Goal: Information Seeking & Learning: Learn about a topic

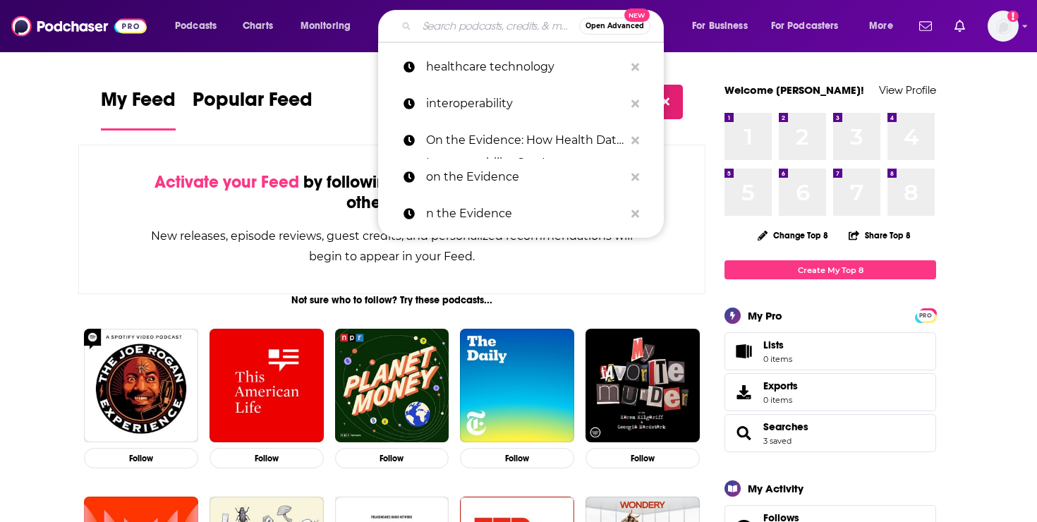
click at [479, 35] on input "Search podcasts, credits, & more..." at bounding box center [498, 26] width 162 height 23
type input "u"
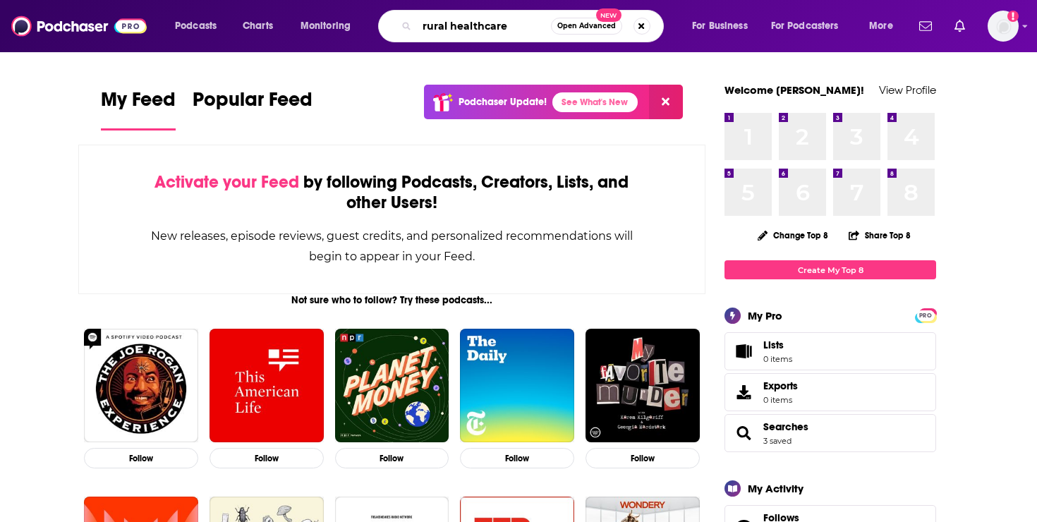
type input "rural healthcare"
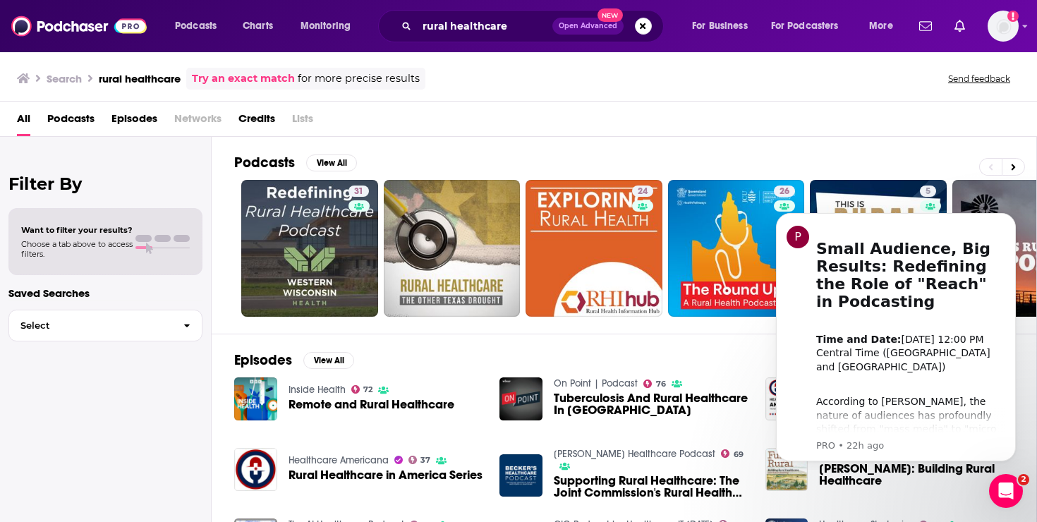
click at [71, 109] on span "Podcasts" at bounding box center [70, 121] width 47 height 29
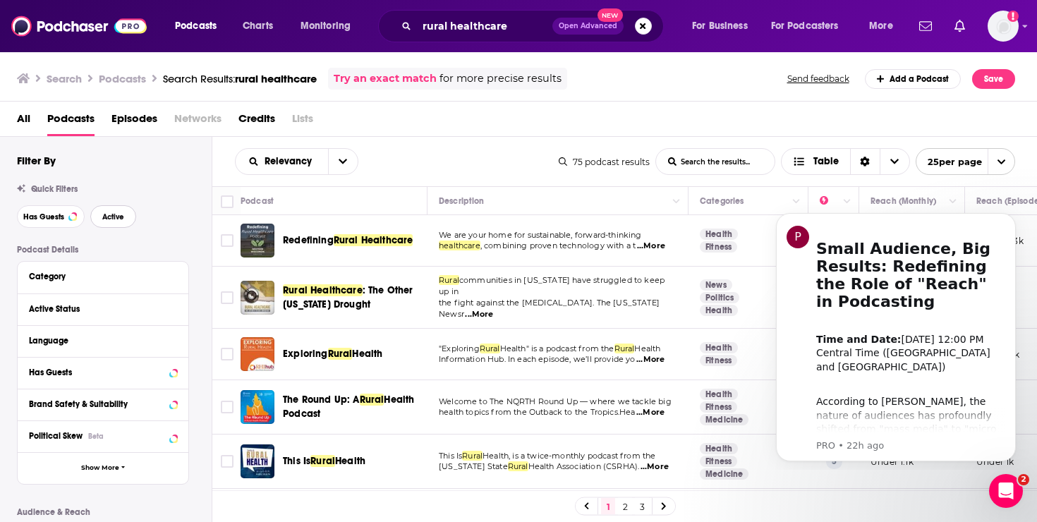
click at [114, 221] on span "Active" at bounding box center [113, 217] width 22 height 8
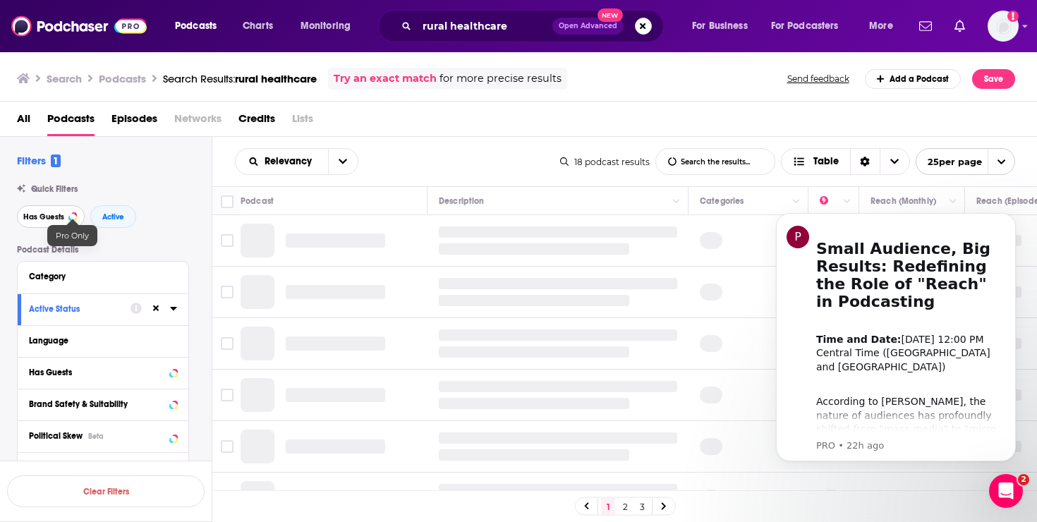
click at [66, 217] on button "Has Guests" at bounding box center [51, 216] width 68 height 23
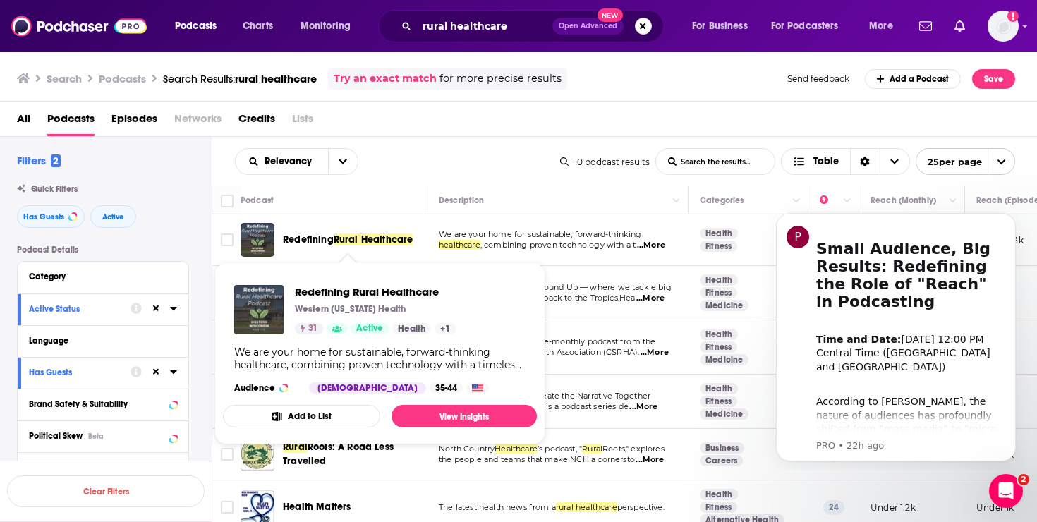
click at [304, 241] on span "Redefining" at bounding box center [308, 239] width 51 height 12
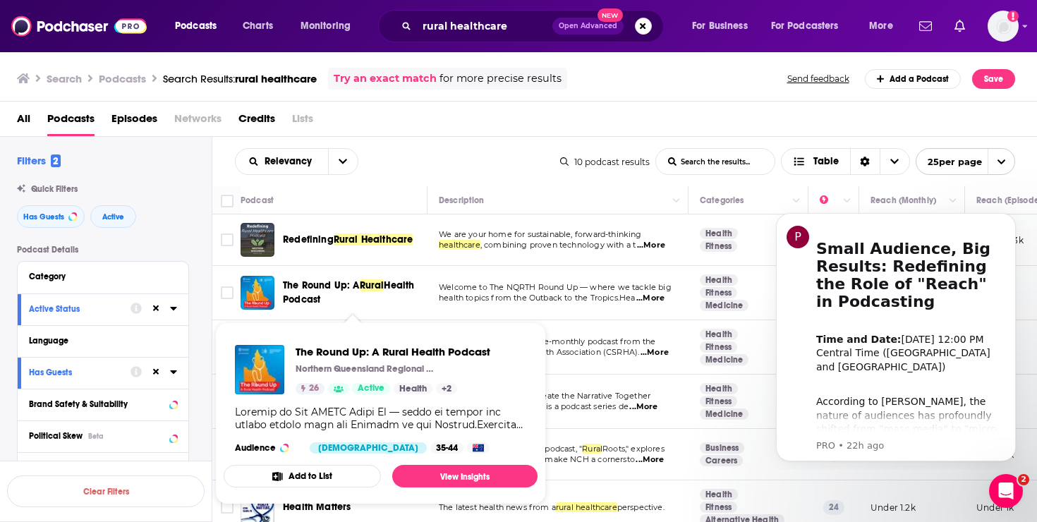
click at [393, 286] on span "Health Podcast" at bounding box center [348, 292] width 131 height 26
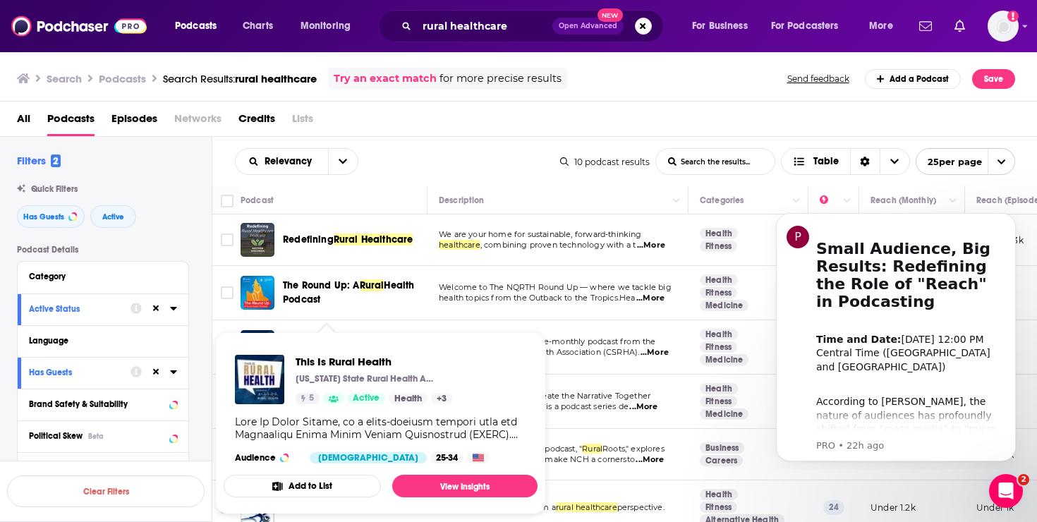
click at [330, 346] on div "This Is Rural Health California State Rural Health Association (CSRHA) 5 Active…" at bounding box center [381, 409] width 314 height 131
click at [476, 112] on div "All Podcasts Episodes Networks Credits Lists" at bounding box center [521, 121] width 1009 height 29
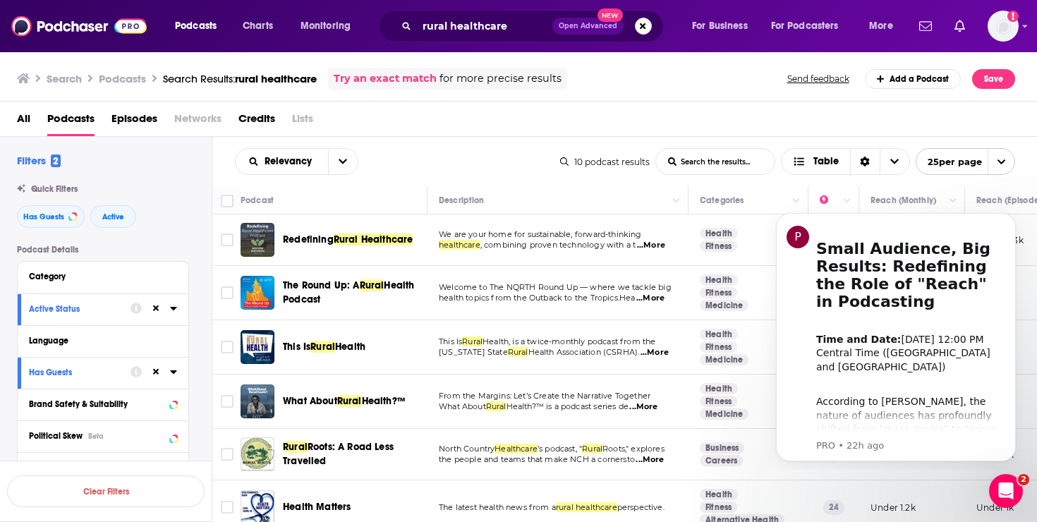
click at [324, 349] on span "Rural" at bounding box center [322, 347] width 25 height 12
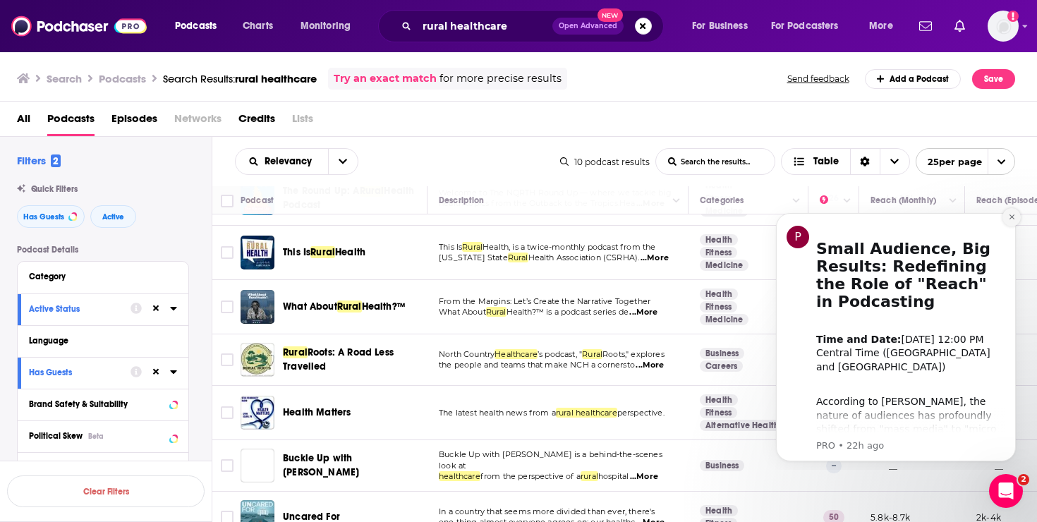
click at [1010, 219] on icon "Dismiss notification" at bounding box center [1012, 217] width 8 height 8
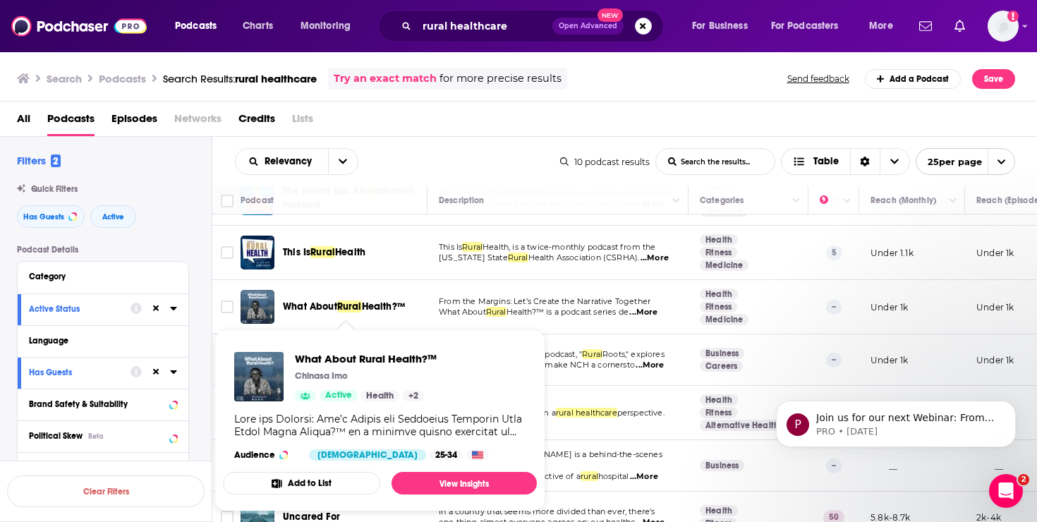
click at [354, 310] on span "Rural" at bounding box center [349, 307] width 25 height 12
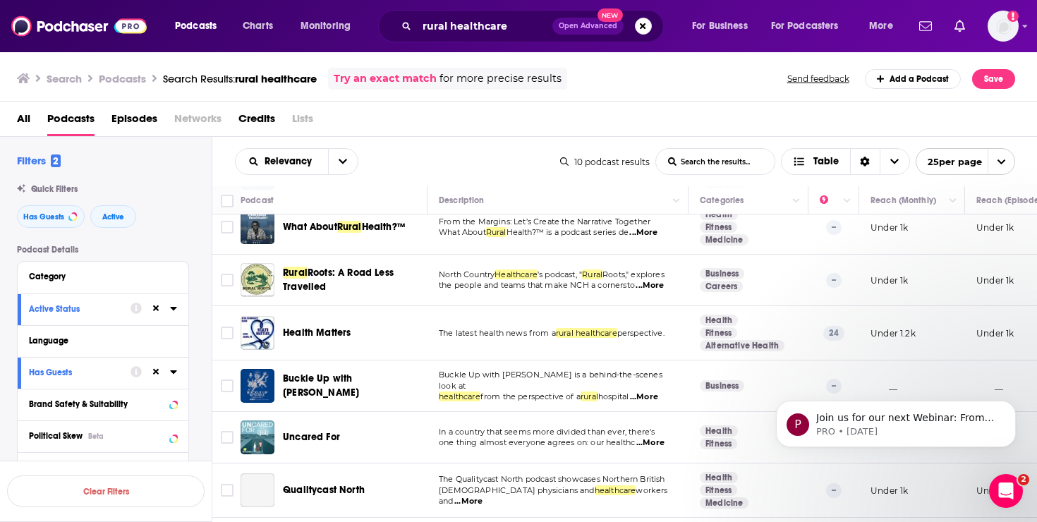
scroll to position [219, 0]
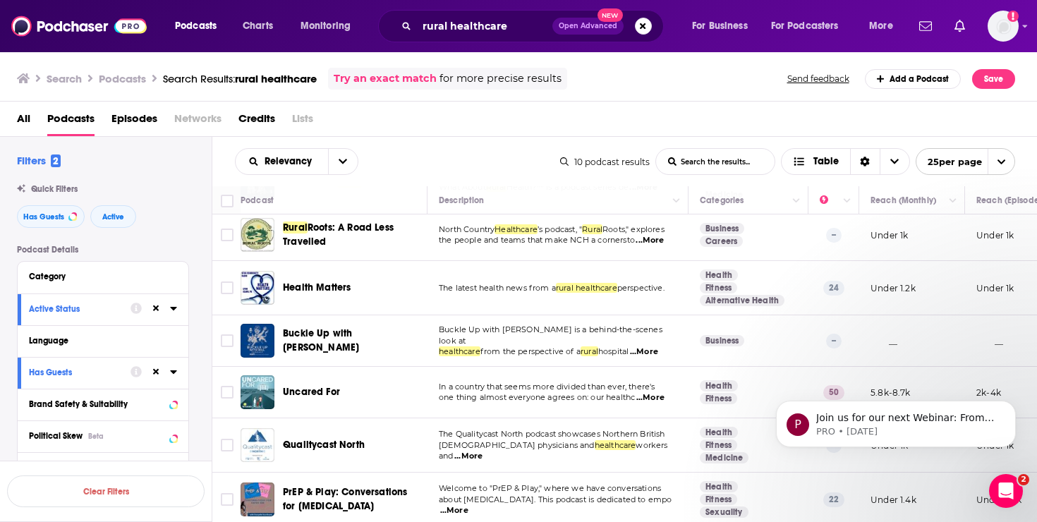
click at [340, 292] on span "Health Matters" at bounding box center [317, 287] width 68 height 12
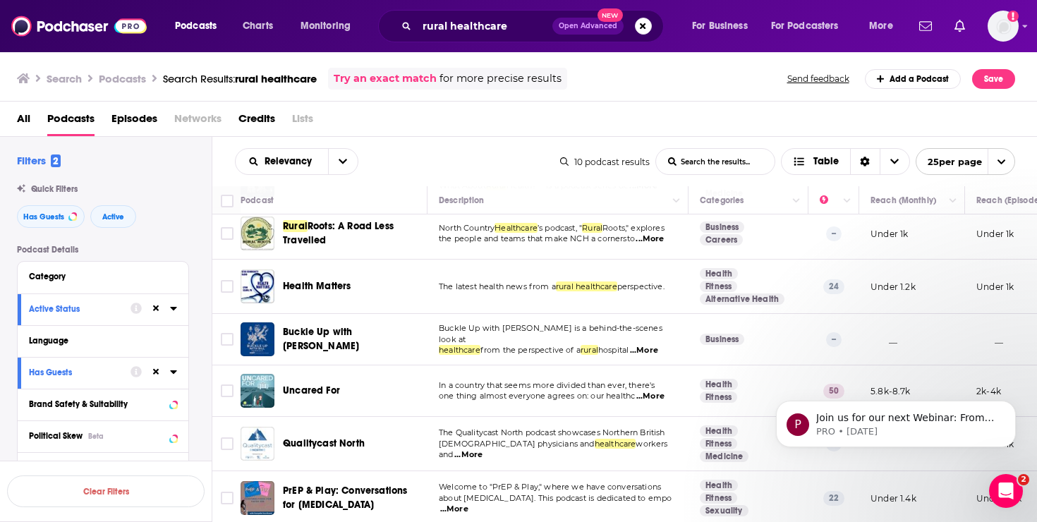
scroll to position [221, 3]
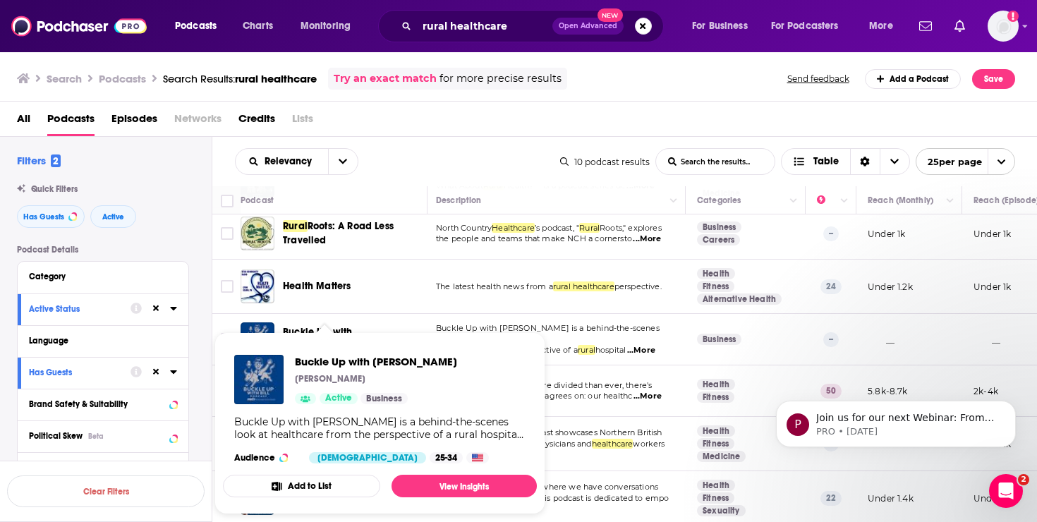
click at [424, 136] on div "All Podcasts Episodes Networks Credits Lists" at bounding box center [521, 121] width 1009 height 29
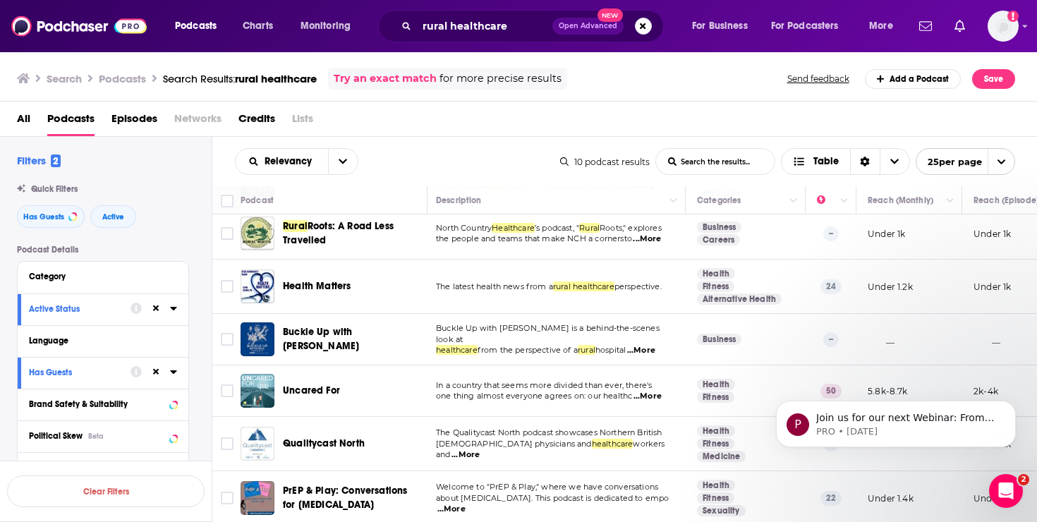
click at [349, 337] on div "Podcasts Charts Monitoring rural healthcare Open Advanced New For Business For …" at bounding box center [518, 261] width 1037 height 522
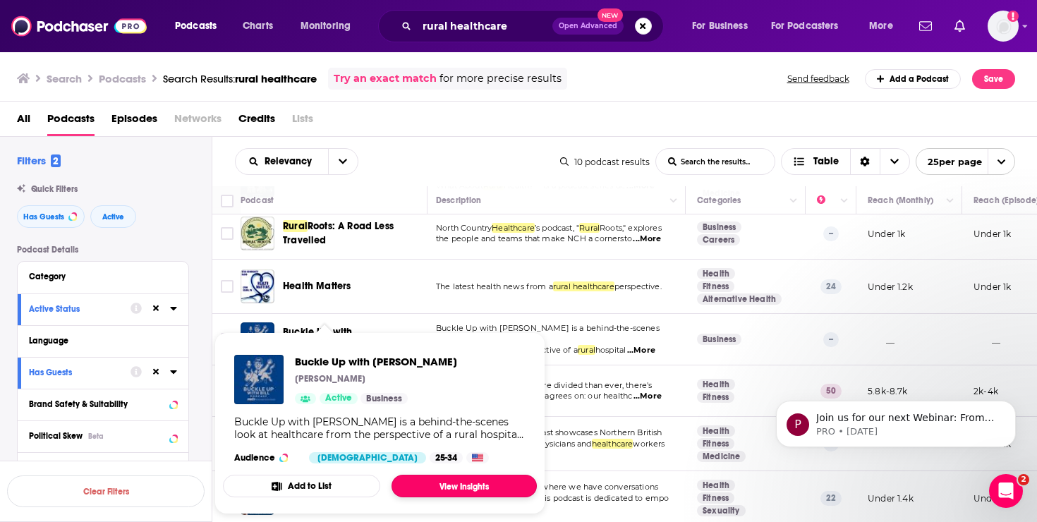
click at [439, 486] on link "View Insights" at bounding box center [464, 486] width 145 height 23
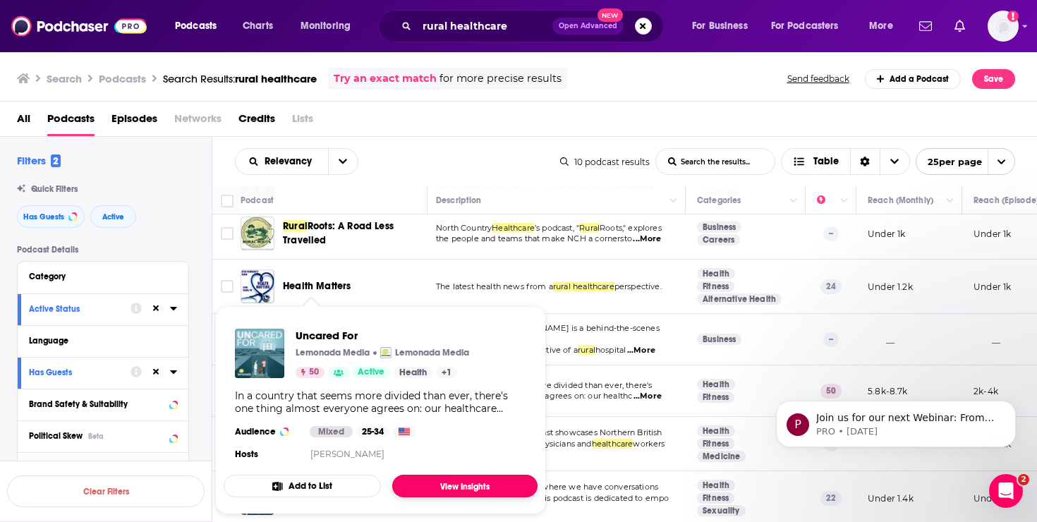
click at [467, 485] on link "View Insights" at bounding box center [464, 486] width 145 height 23
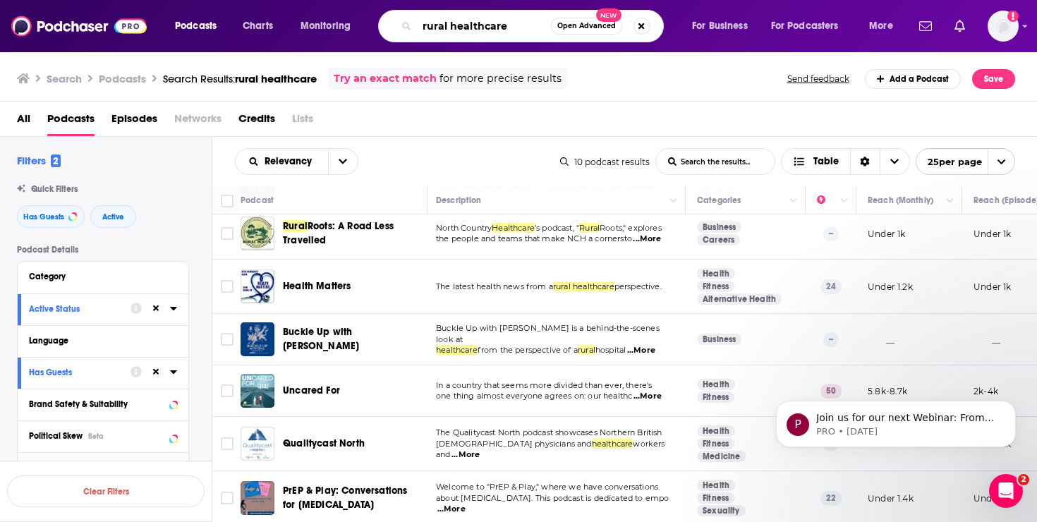
drag, startPoint x: 453, startPoint y: 25, endPoint x: 369, endPoint y: 25, distance: 83.9
click at [380, 25] on div "rural healthcare Open Advanced New" at bounding box center [521, 26] width 286 height 32
type input "healthcare"
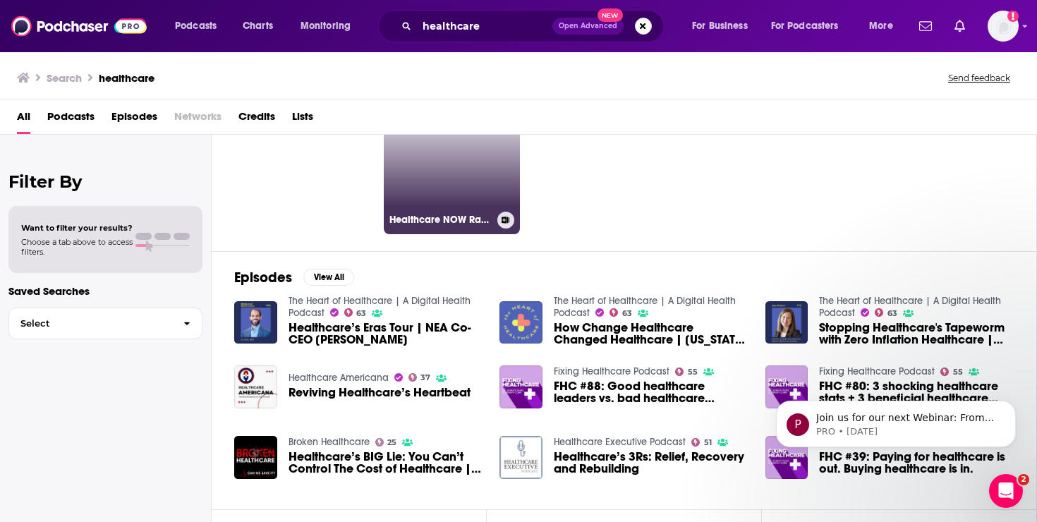
scroll to position [133, 0]
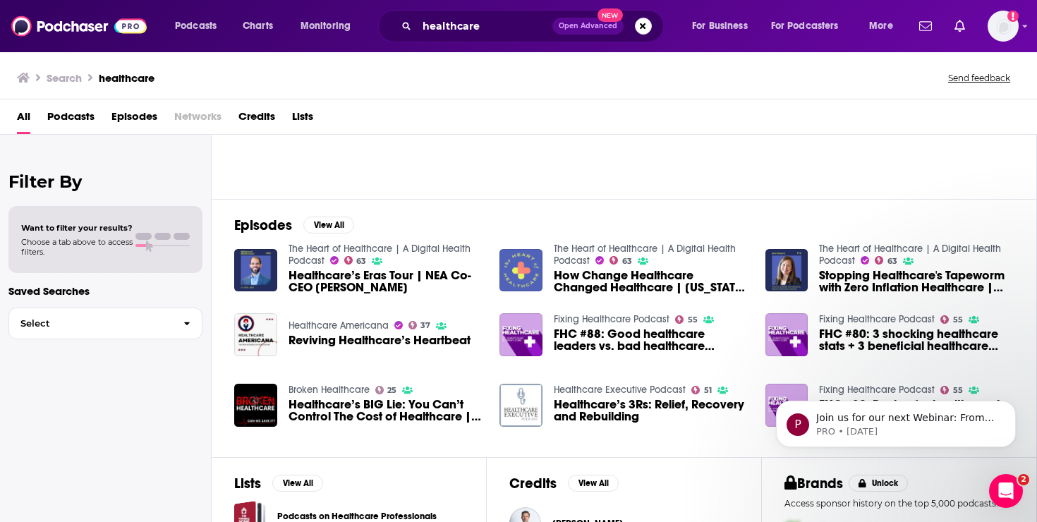
click at [78, 118] on span "Podcasts" at bounding box center [70, 119] width 47 height 29
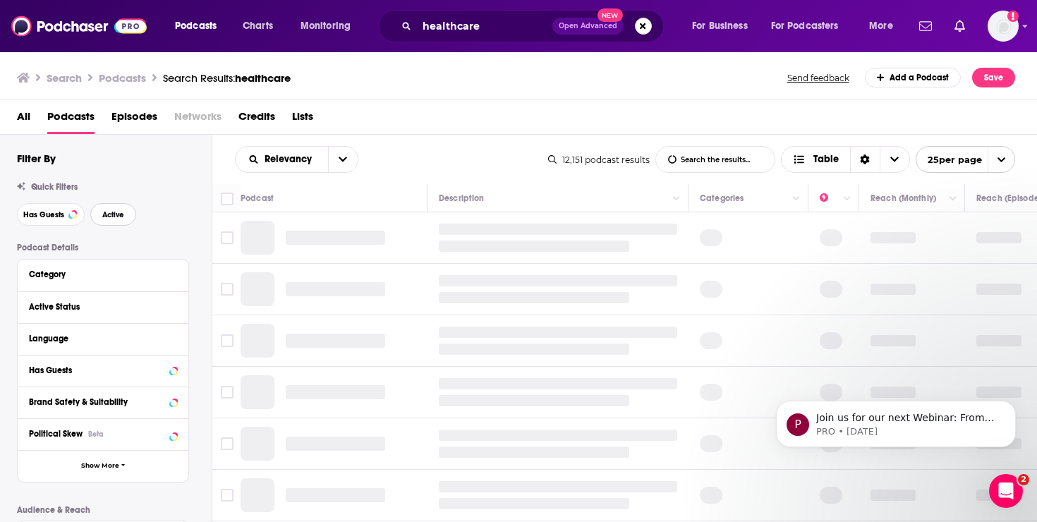
click at [111, 213] on span "Active" at bounding box center [113, 215] width 22 height 8
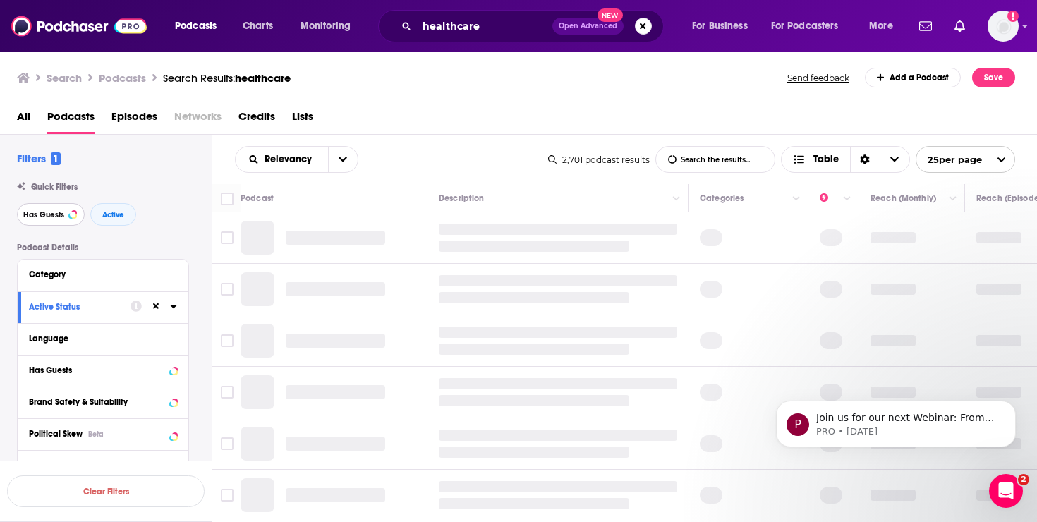
click at [37, 216] on span "Has Guests" at bounding box center [43, 215] width 41 height 8
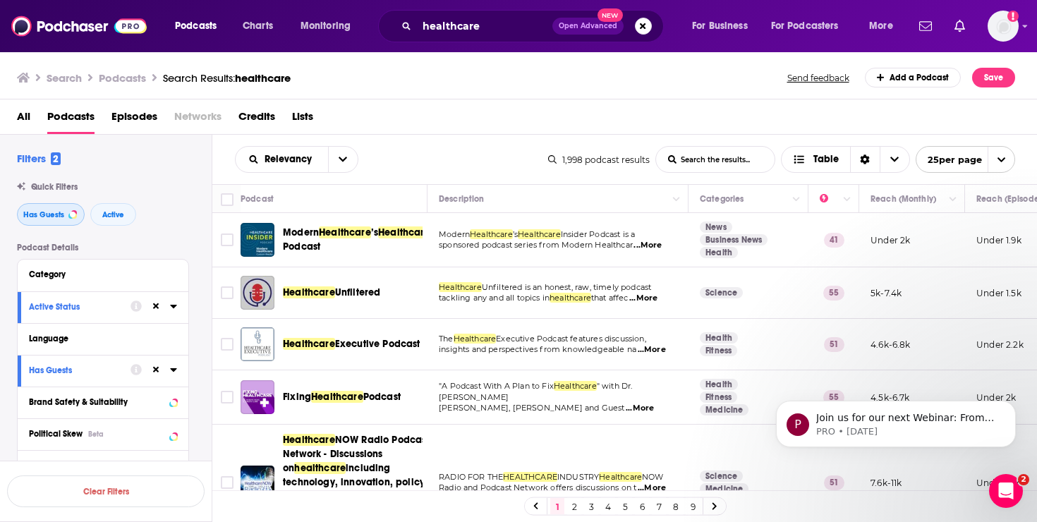
scroll to position [84, 0]
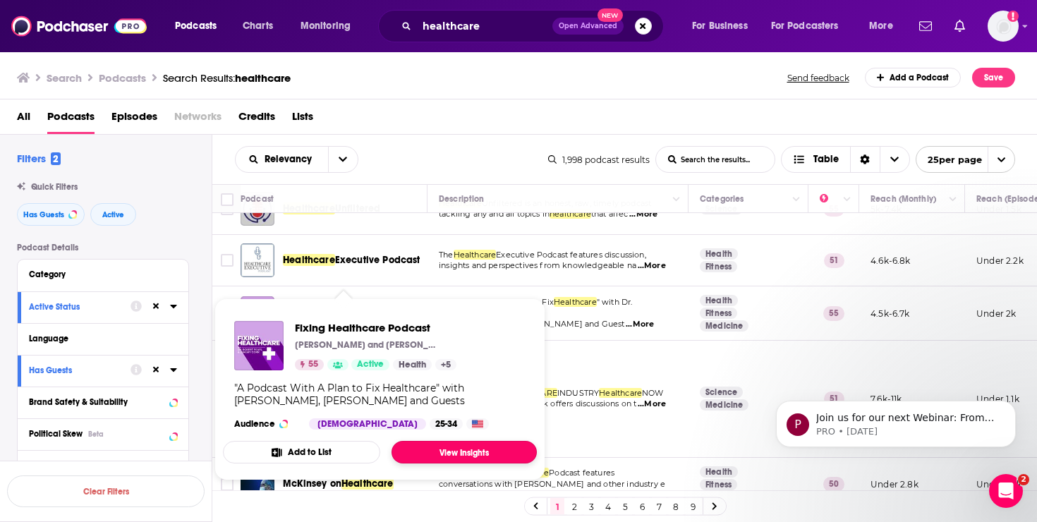
click at [423, 447] on link "View Insights" at bounding box center [464, 452] width 145 height 23
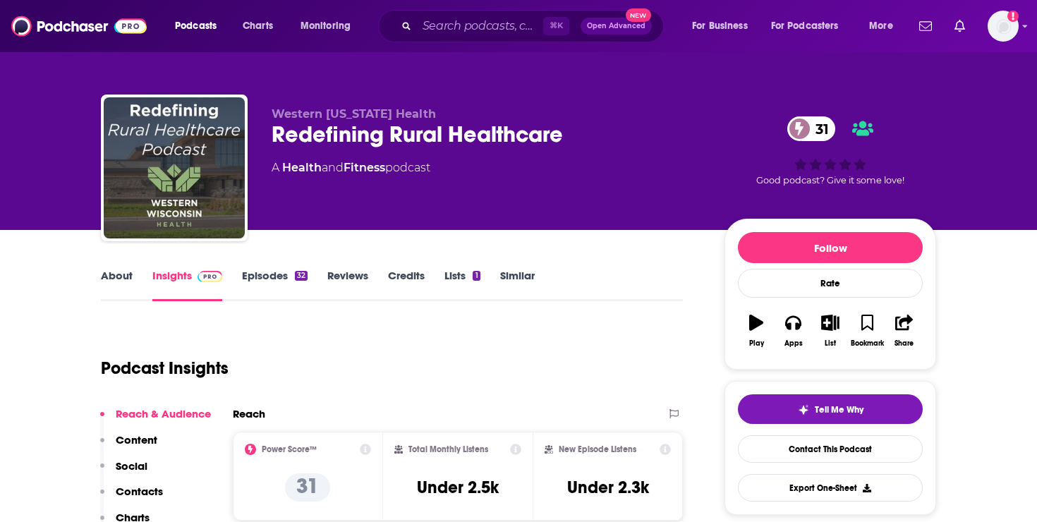
click at [121, 279] on link "About" at bounding box center [117, 285] width 32 height 32
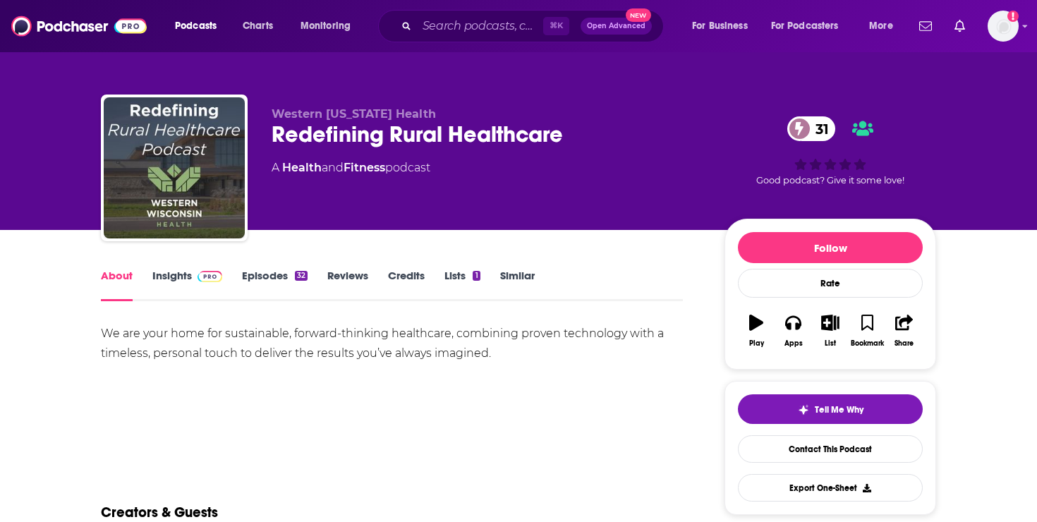
click at [166, 275] on link "Insights" at bounding box center [187, 285] width 70 height 32
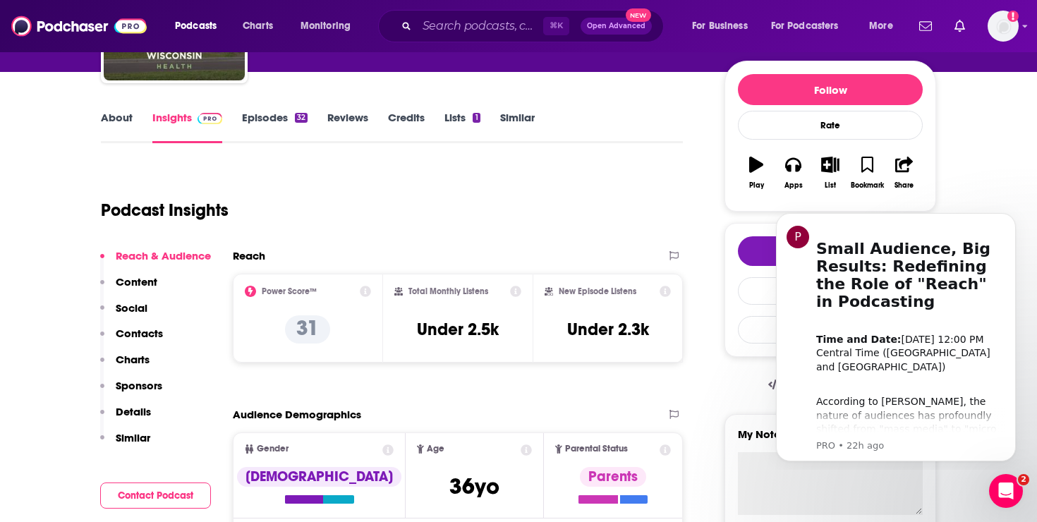
scroll to position [119, 0]
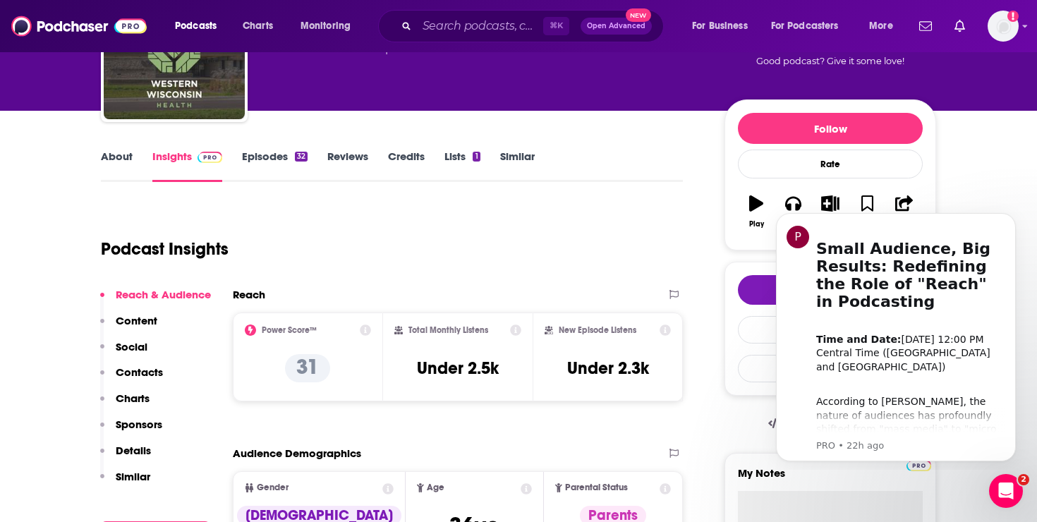
click at [274, 165] on link "Episodes 32" at bounding box center [275, 166] width 66 height 32
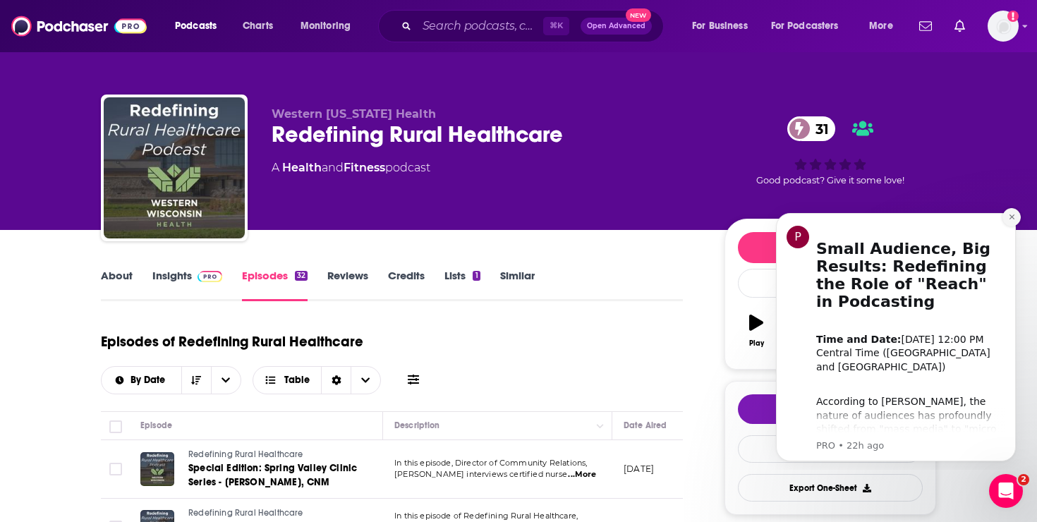
click at [1018, 219] on button "Dismiss notification" at bounding box center [1011, 217] width 18 height 18
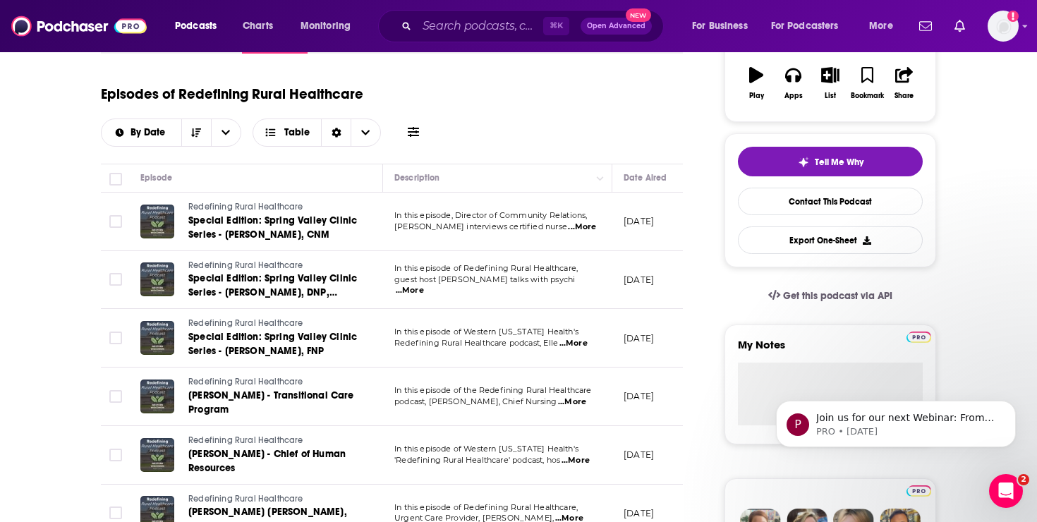
scroll to position [245, 0]
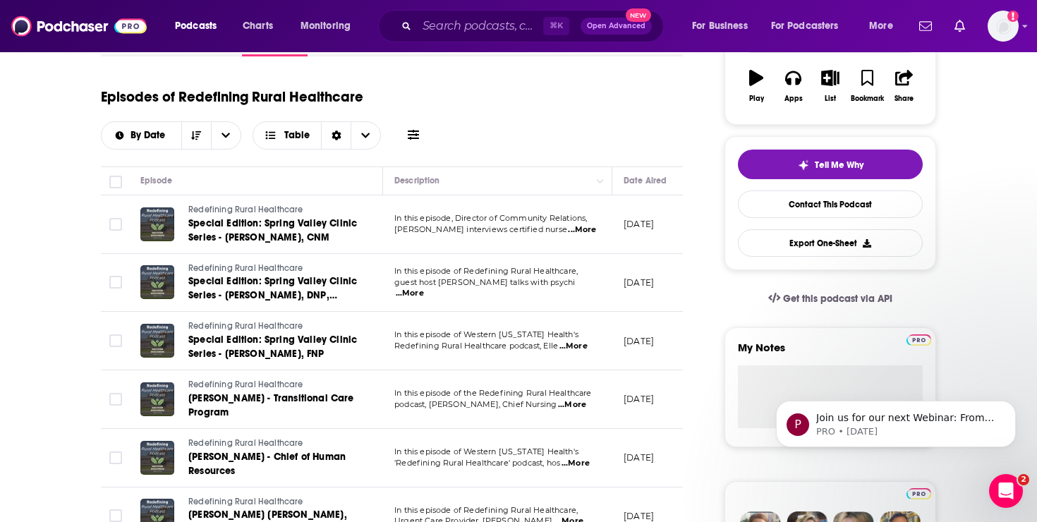
click at [575, 226] on span "...More" at bounding box center [582, 229] width 28 height 11
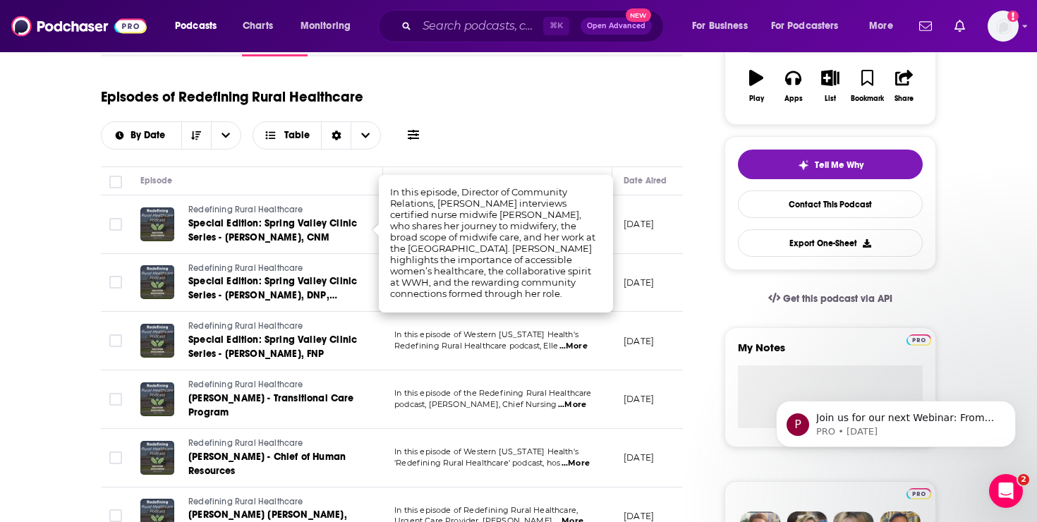
click at [595, 107] on div "Episodes of Redefining Rural Healthcare By Date Table" at bounding box center [392, 114] width 582 height 71
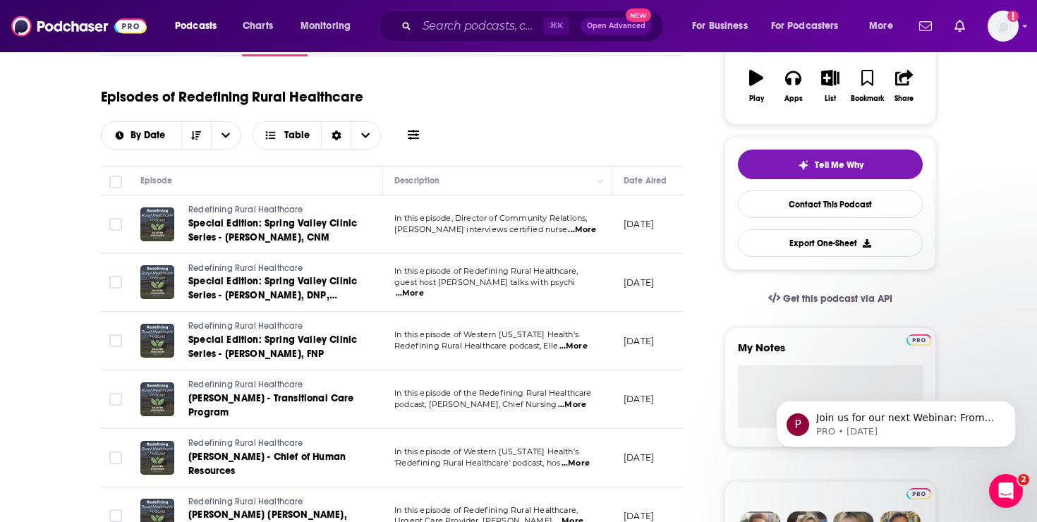
click at [424, 288] on span "...More" at bounding box center [410, 293] width 28 height 11
click at [578, 345] on span "...More" at bounding box center [573, 346] width 28 height 11
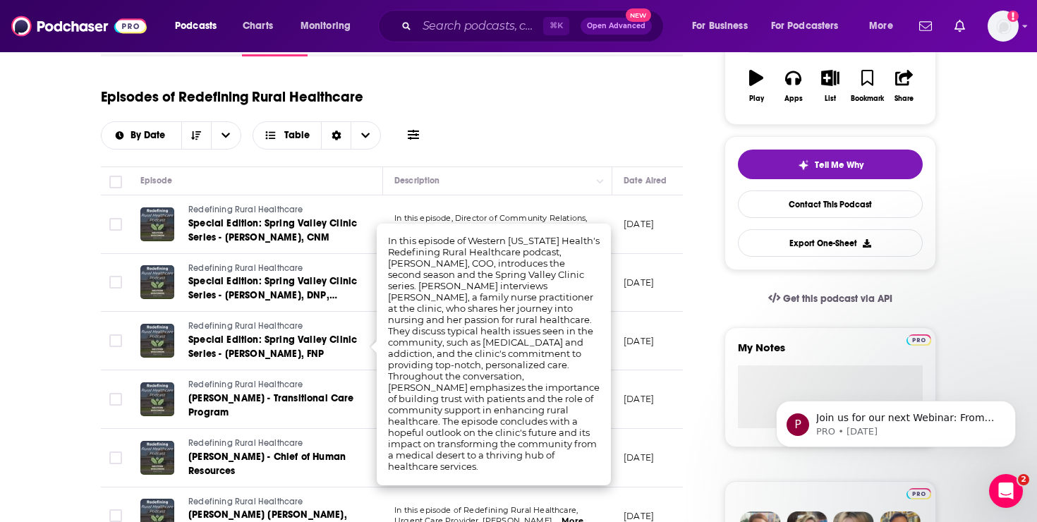
click at [619, 140] on div "Episodes of Redefining Rural Healthcare By Date Table" at bounding box center [392, 114] width 582 height 71
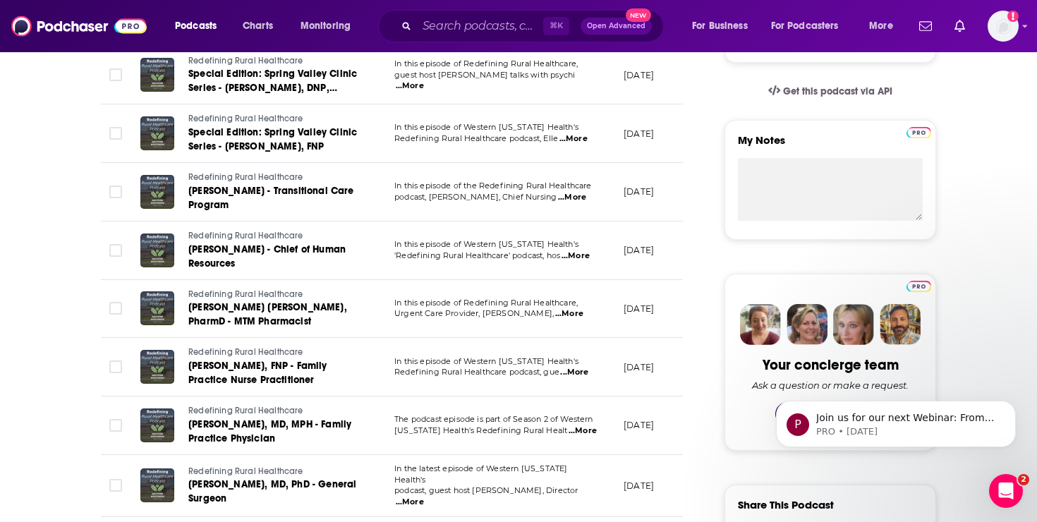
scroll to position [462, 0]
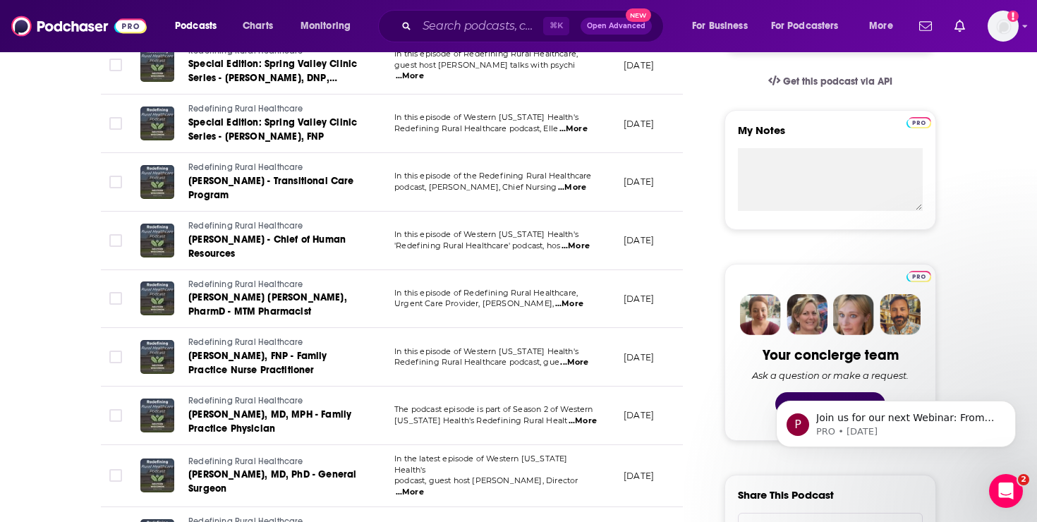
click at [582, 243] on span "...More" at bounding box center [576, 246] width 28 height 11
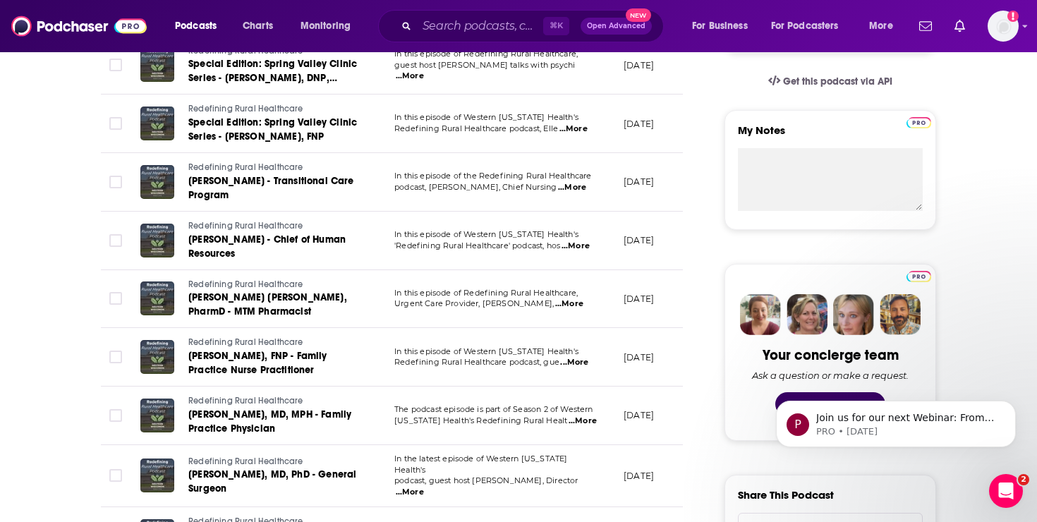
click at [582, 370] on td "In this episode of Western Wisconsin Health's Redefining Rural Healthcare podca…" at bounding box center [497, 357] width 229 height 59
click at [582, 364] on span "...More" at bounding box center [574, 362] width 28 height 11
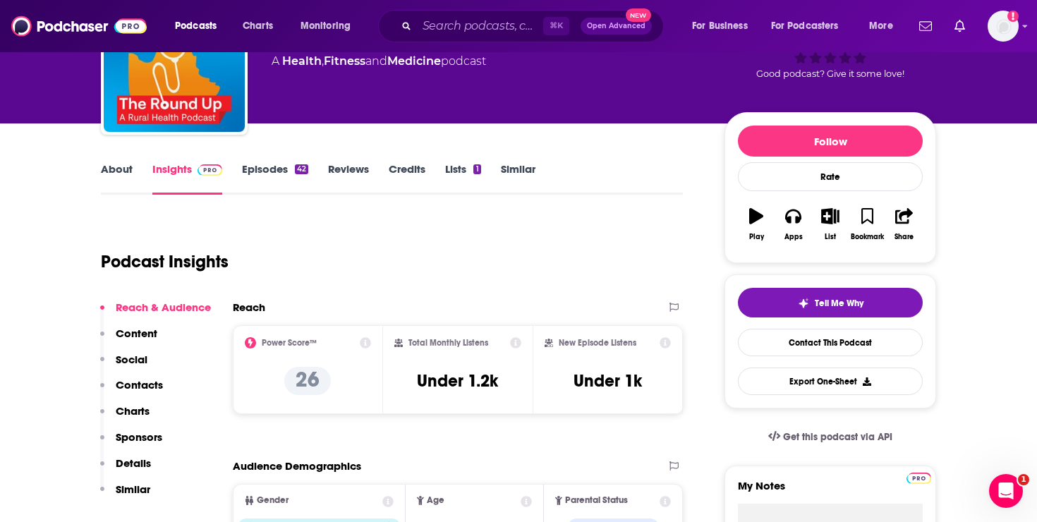
scroll to position [87, 0]
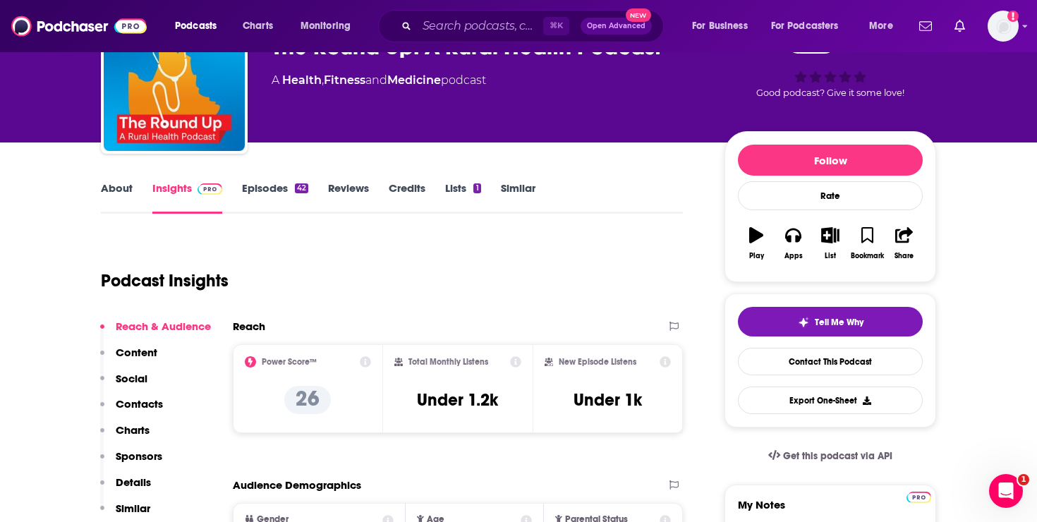
click at [118, 190] on link "About" at bounding box center [117, 197] width 32 height 32
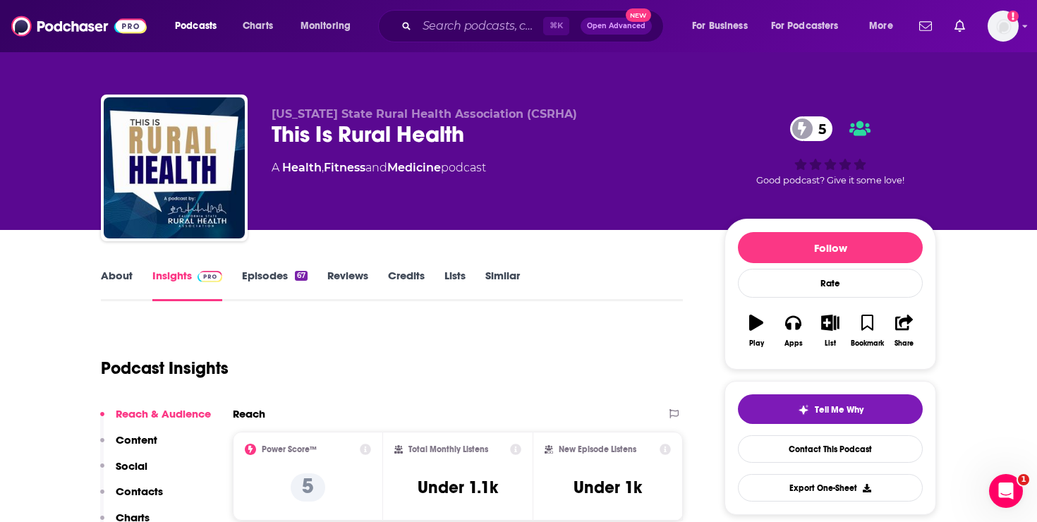
click at [274, 276] on link "Episodes 67" at bounding box center [275, 285] width 66 height 32
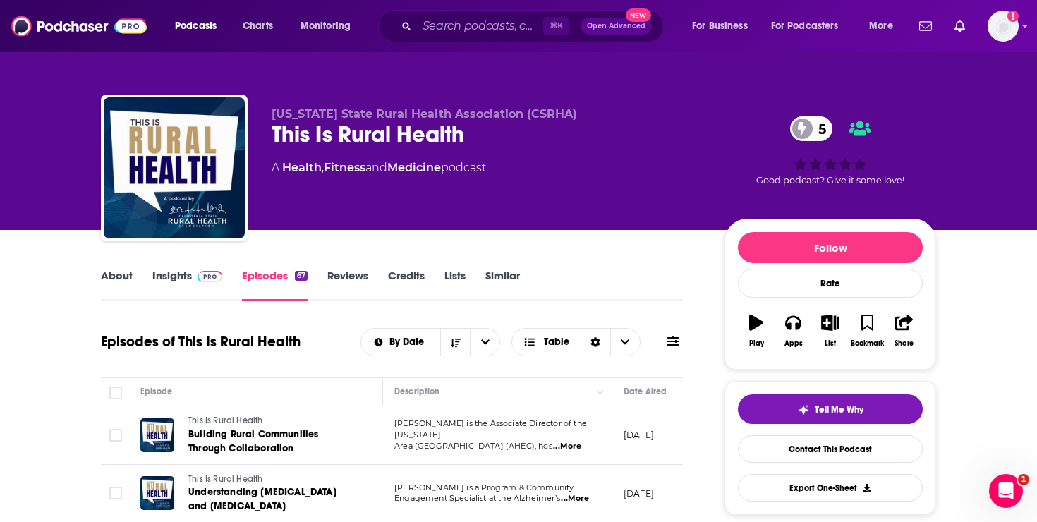
scroll to position [183, 0]
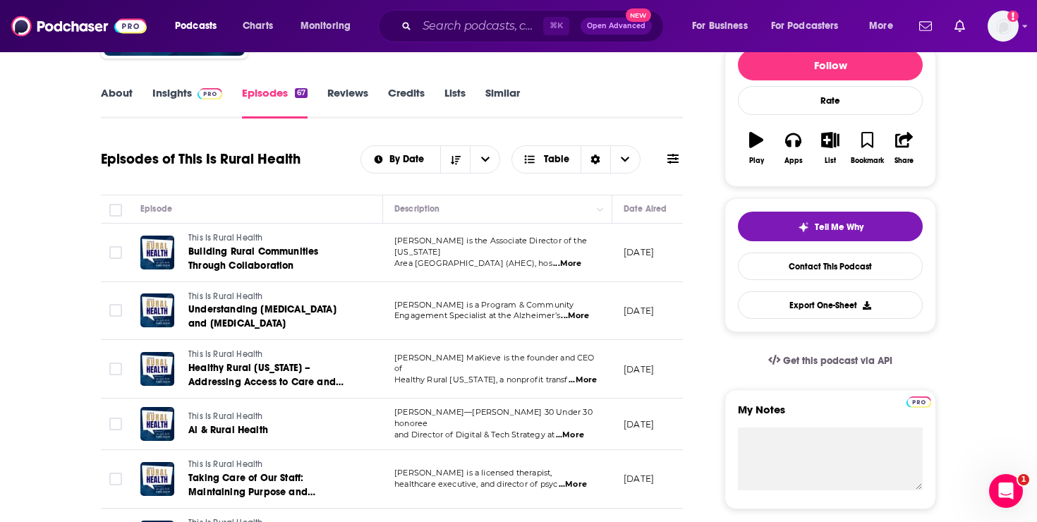
click at [573, 259] on span "...More" at bounding box center [567, 263] width 28 height 11
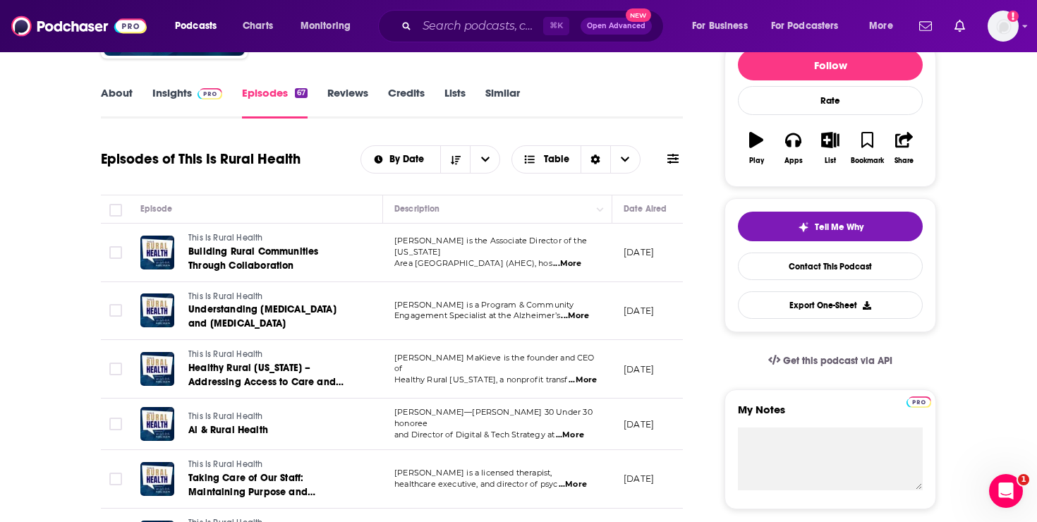
click at [585, 317] on span "...More" at bounding box center [575, 315] width 28 height 11
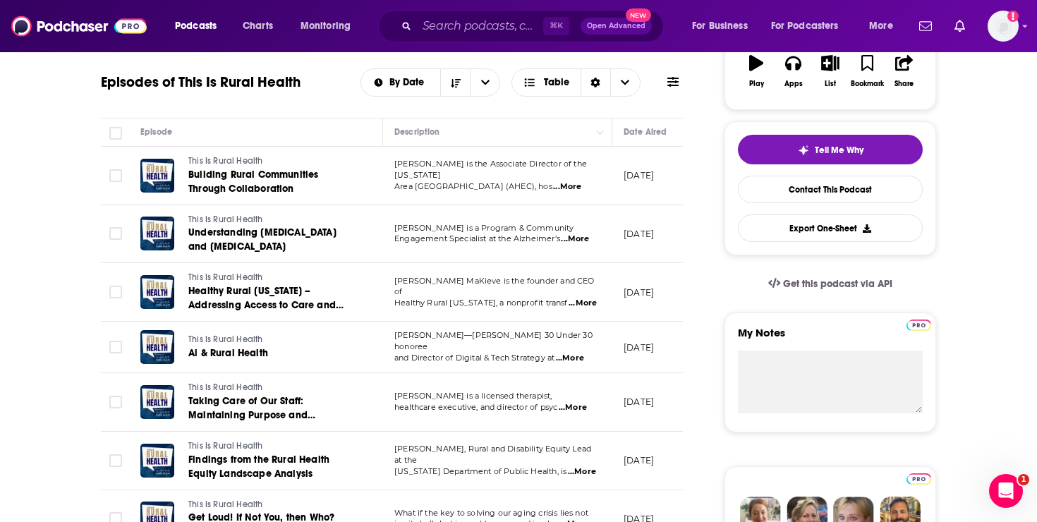
scroll to position [268, 0]
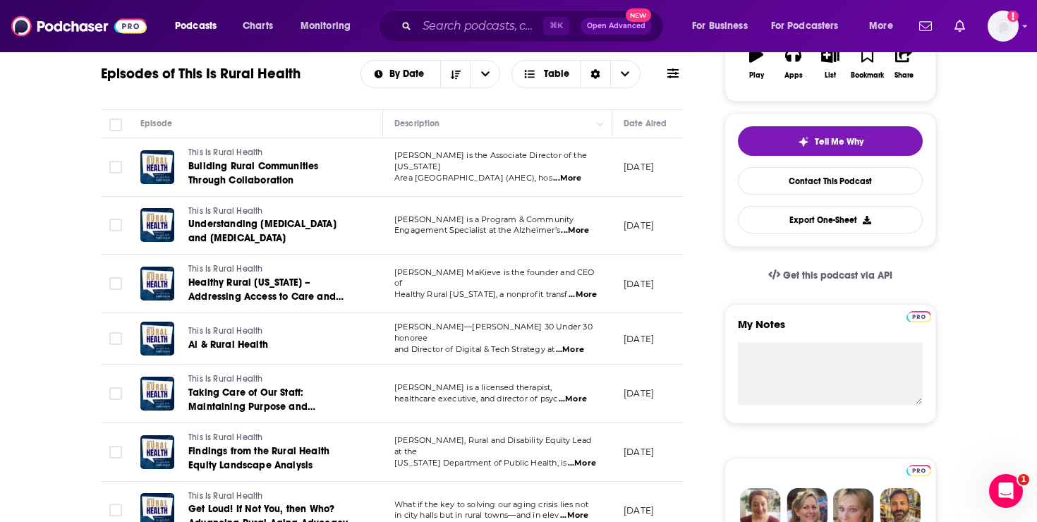
click at [578, 293] on span "...More" at bounding box center [583, 294] width 28 height 11
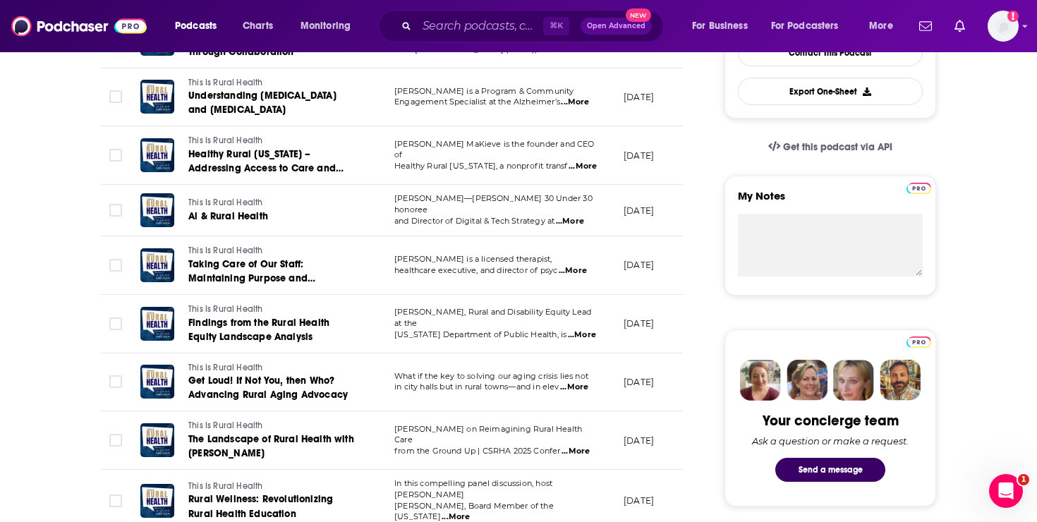
scroll to position [425, 0]
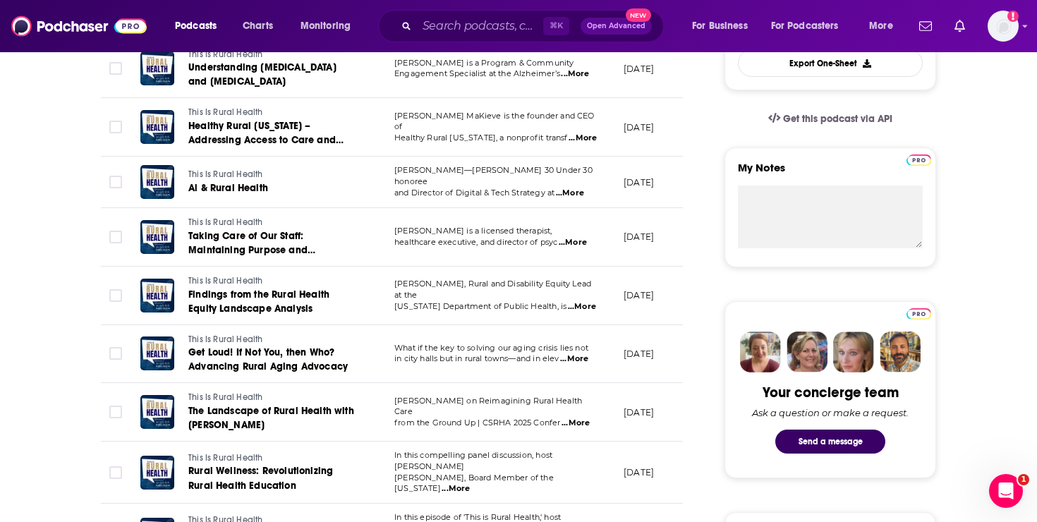
click at [573, 303] on span "...More" at bounding box center [582, 306] width 28 height 11
click at [581, 419] on span "...More" at bounding box center [576, 423] width 28 height 11
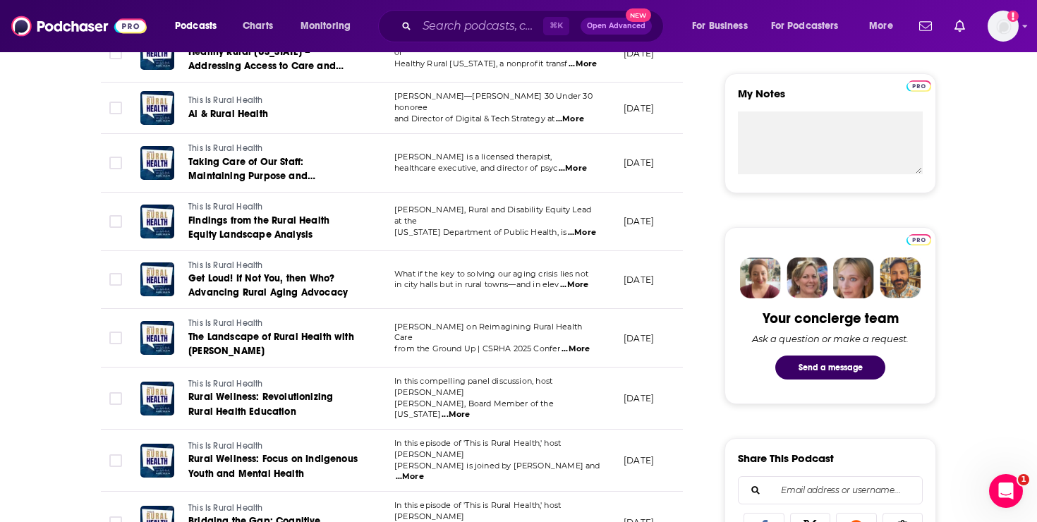
scroll to position [515, 0]
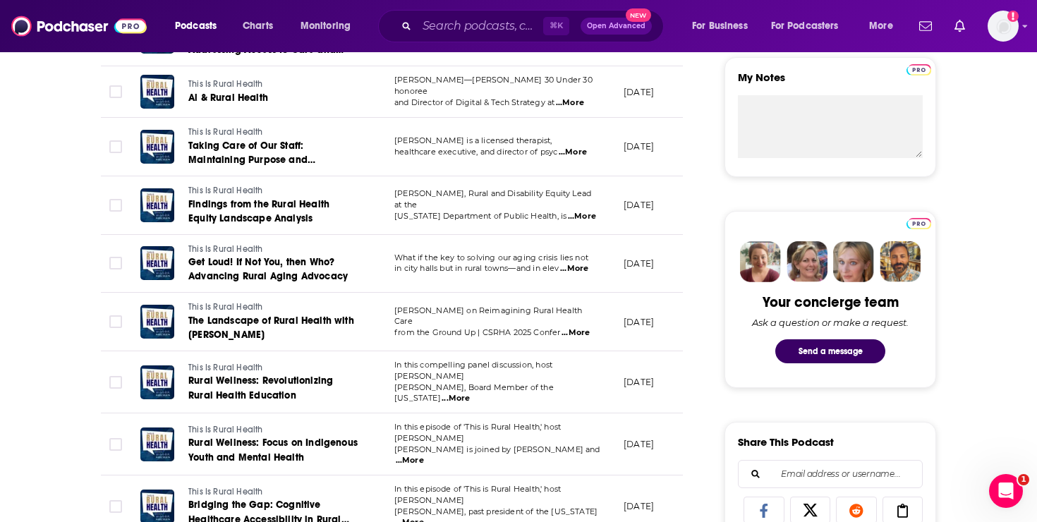
click at [424, 455] on span "...More" at bounding box center [410, 460] width 28 height 11
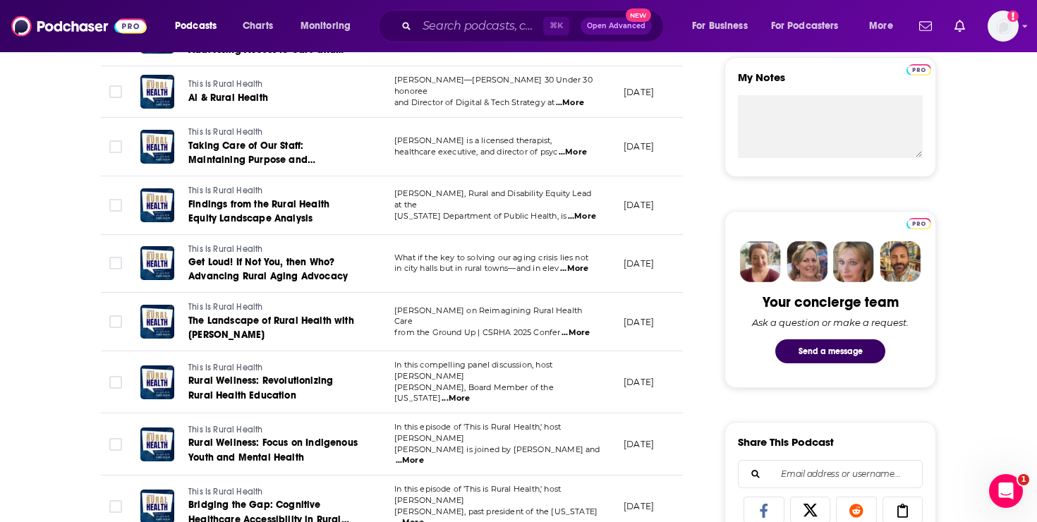
scroll to position [614, 0]
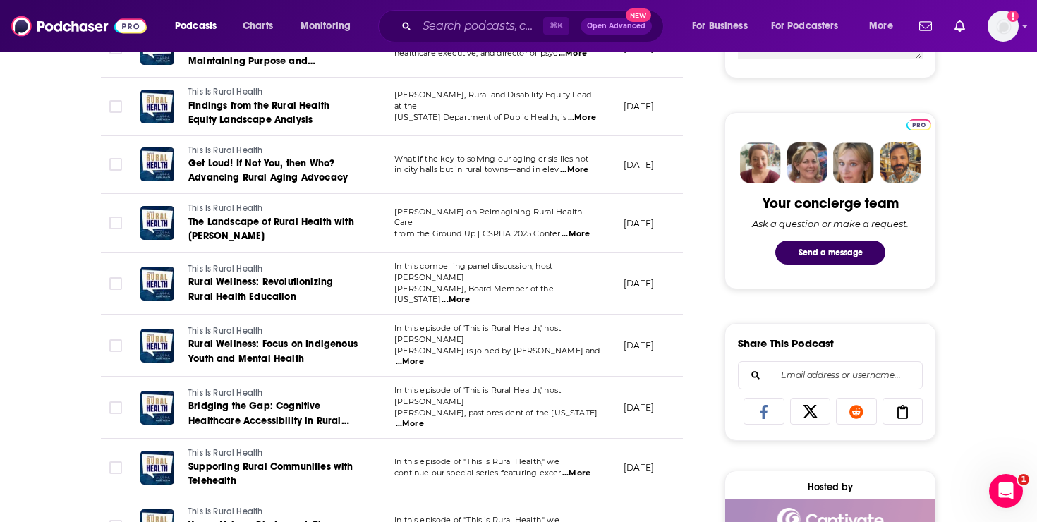
click at [424, 418] on span "...More" at bounding box center [410, 423] width 28 height 11
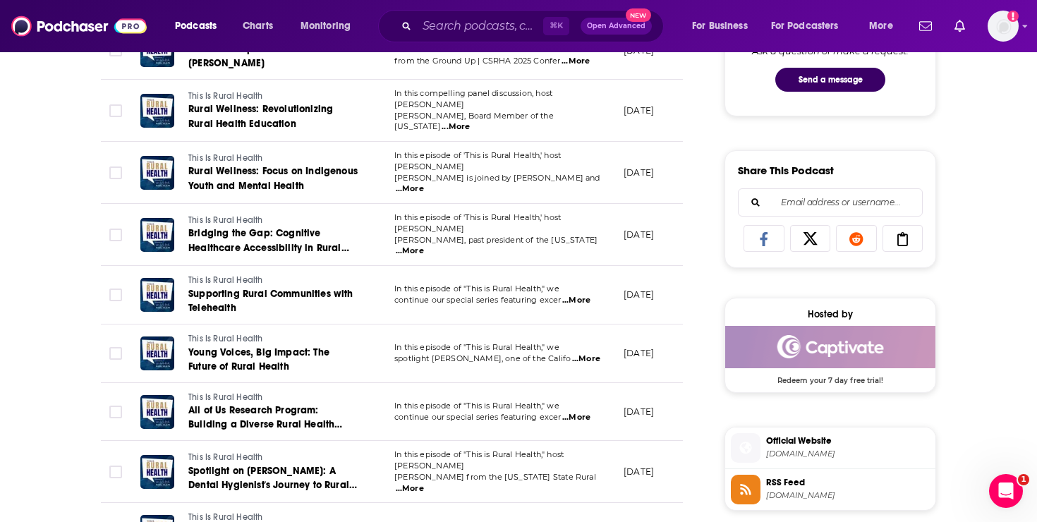
scroll to position [816, 0]
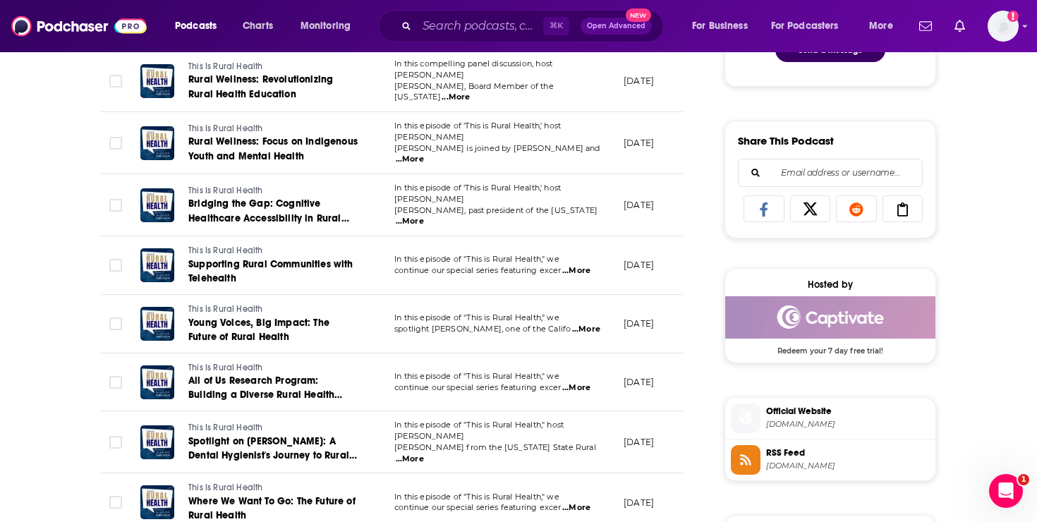
click at [576, 382] on span "...More" at bounding box center [576, 387] width 28 height 11
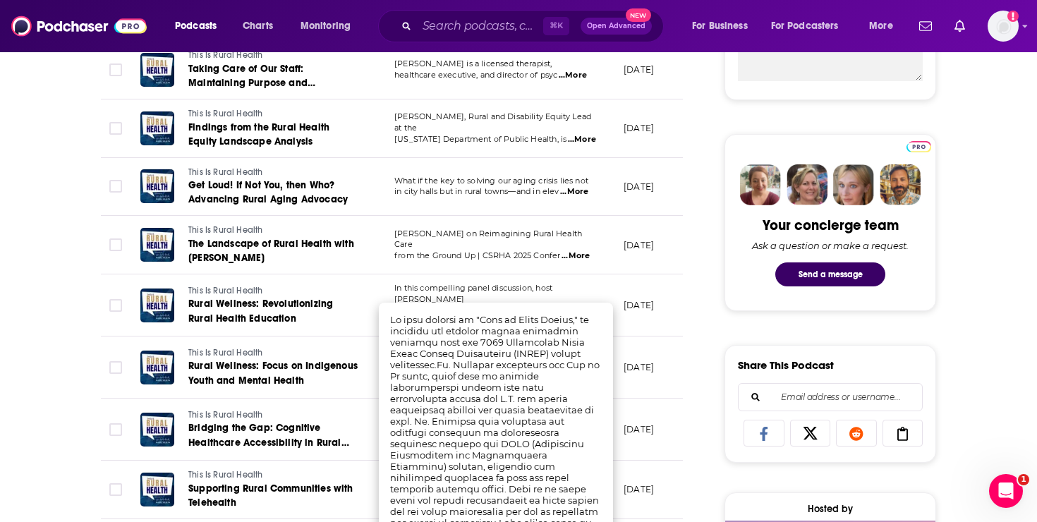
scroll to position [0, 0]
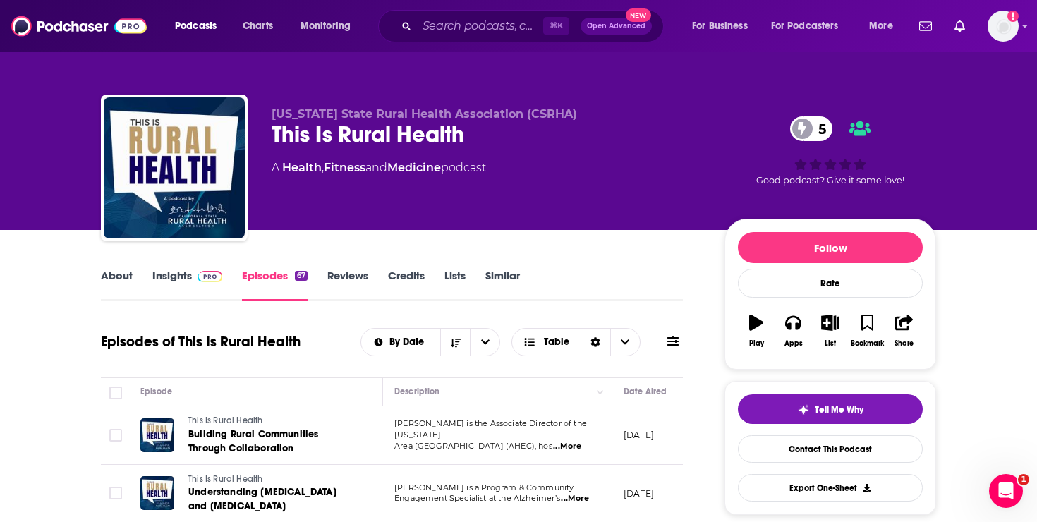
click at [163, 278] on link "Insights" at bounding box center [187, 285] width 70 height 32
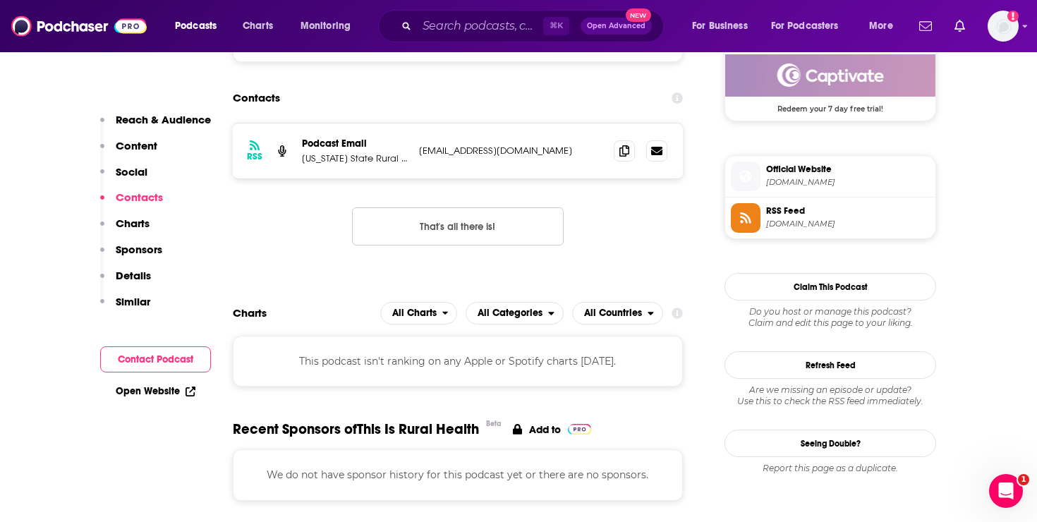
scroll to position [1057, 0]
click at [621, 155] on icon at bounding box center [624, 150] width 10 height 11
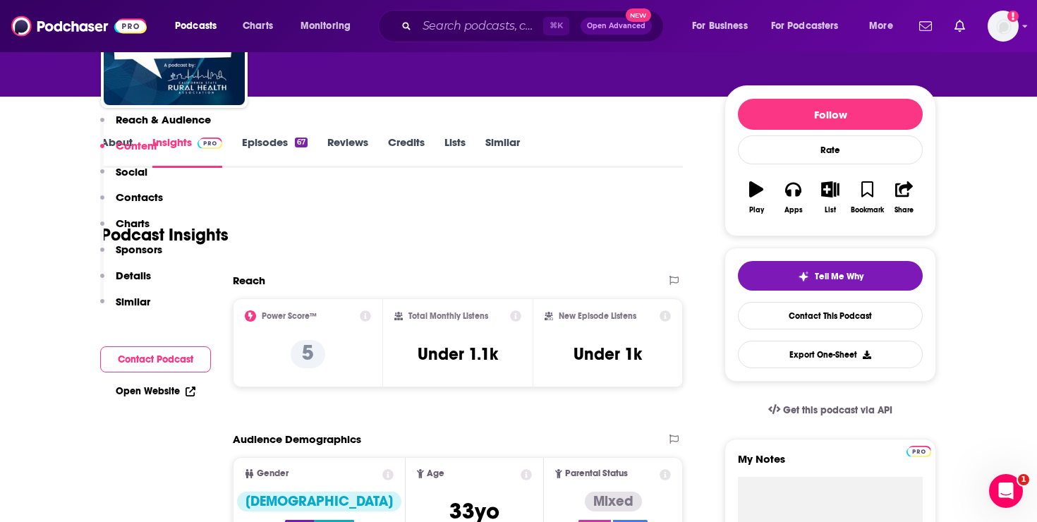
scroll to position [0, 0]
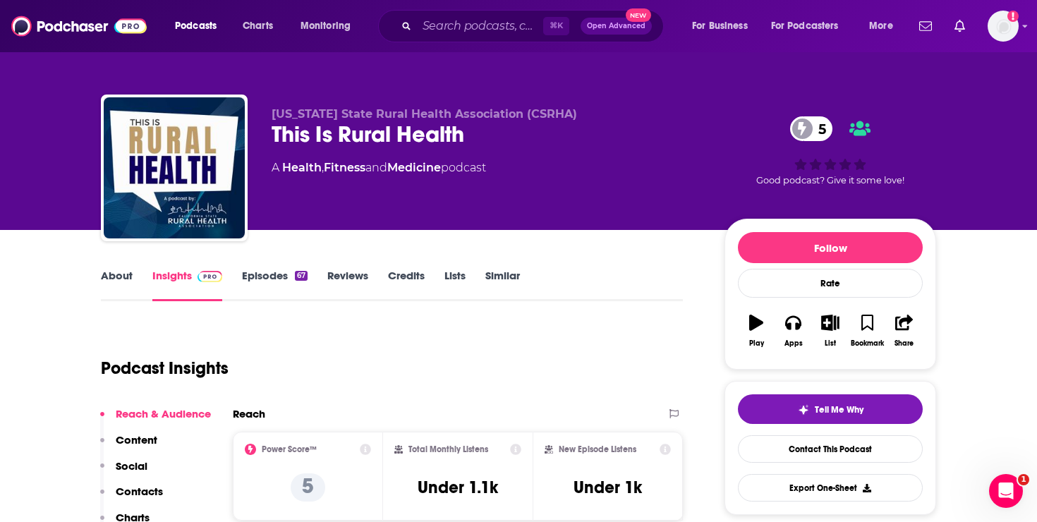
click at [638, 86] on div "California State Rural Health Association (CSRHA) This Is Rural Health 5 A Heal…" at bounding box center [518, 154] width 856 height 152
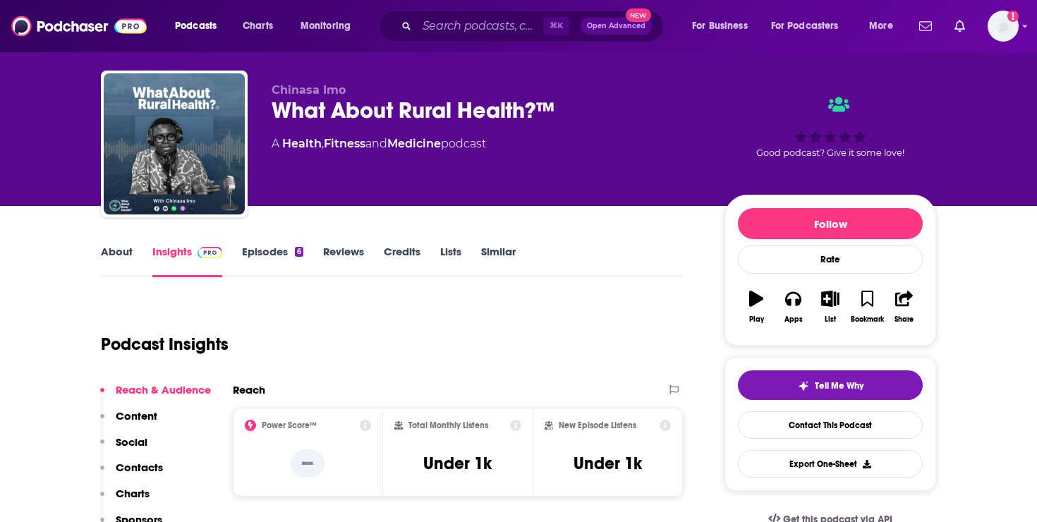
scroll to position [23, 0]
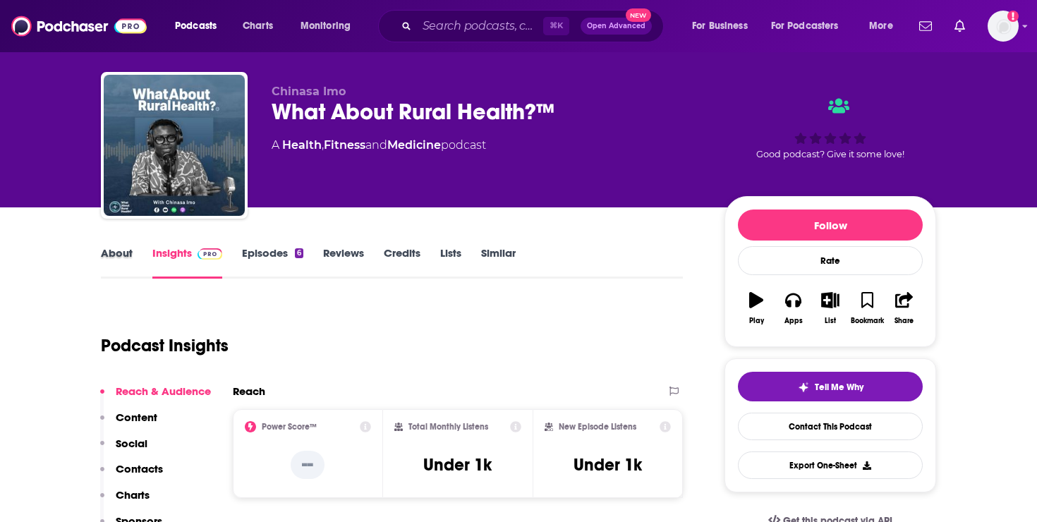
click at [133, 258] on div "About" at bounding box center [126, 262] width 51 height 32
click at [123, 254] on link "About" at bounding box center [117, 262] width 32 height 32
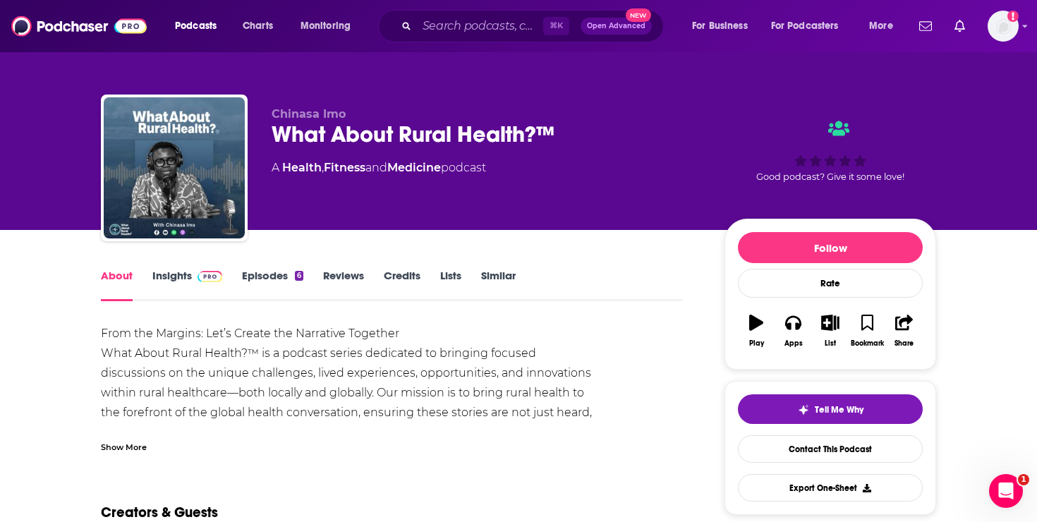
click at [257, 281] on link "Episodes 6" at bounding box center [272, 285] width 61 height 32
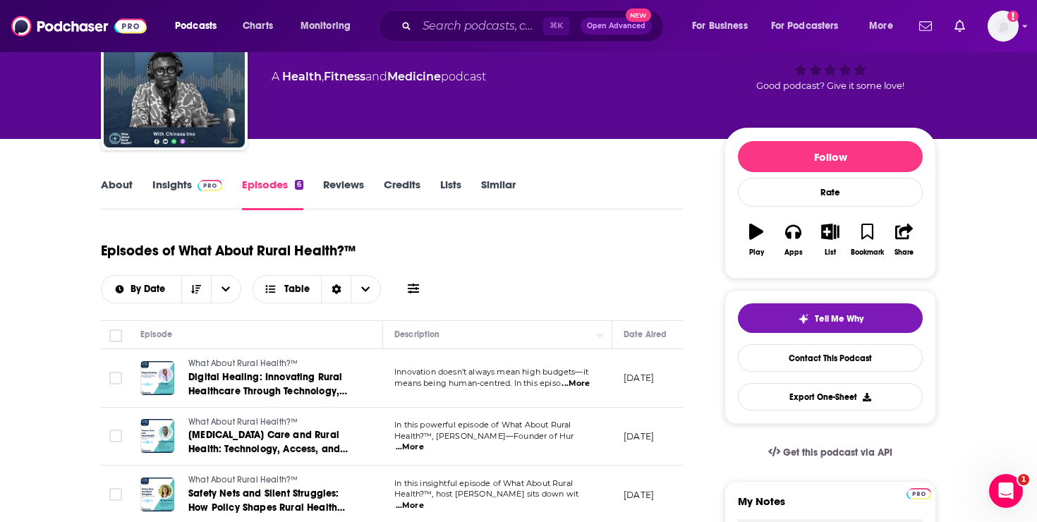
scroll to position [119, 0]
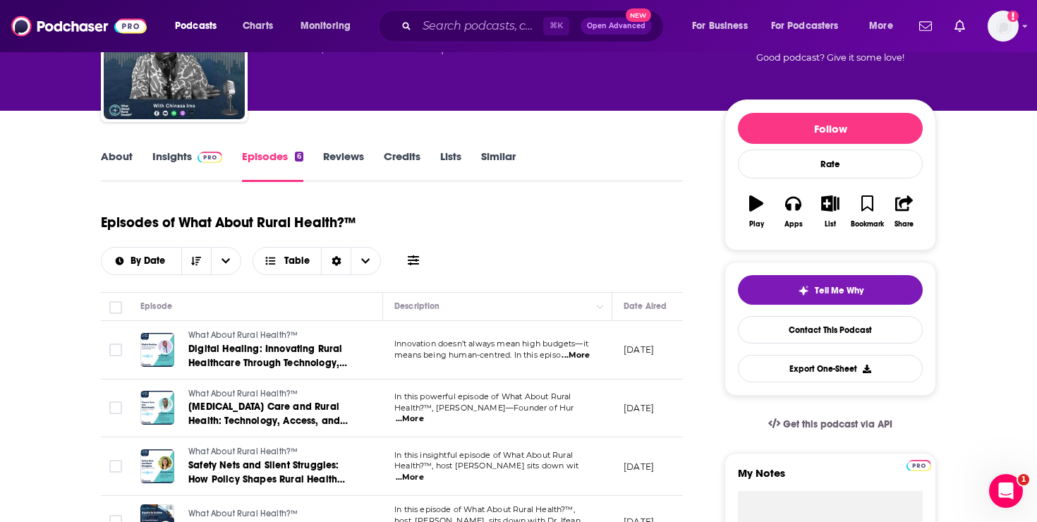
click at [588, 356] on span "...More" at bounding box center [576, 355] width 28 height 11
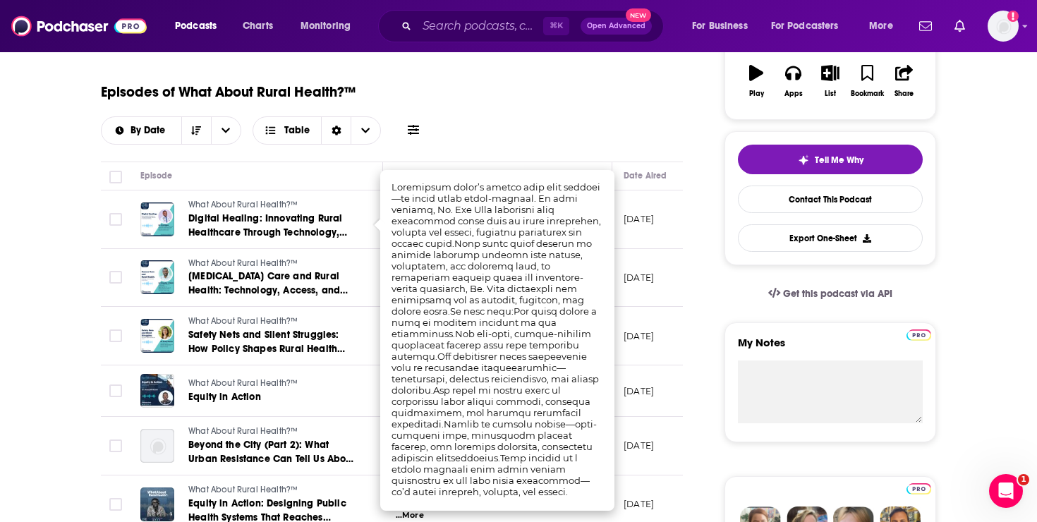
scroll to position [266, 0]
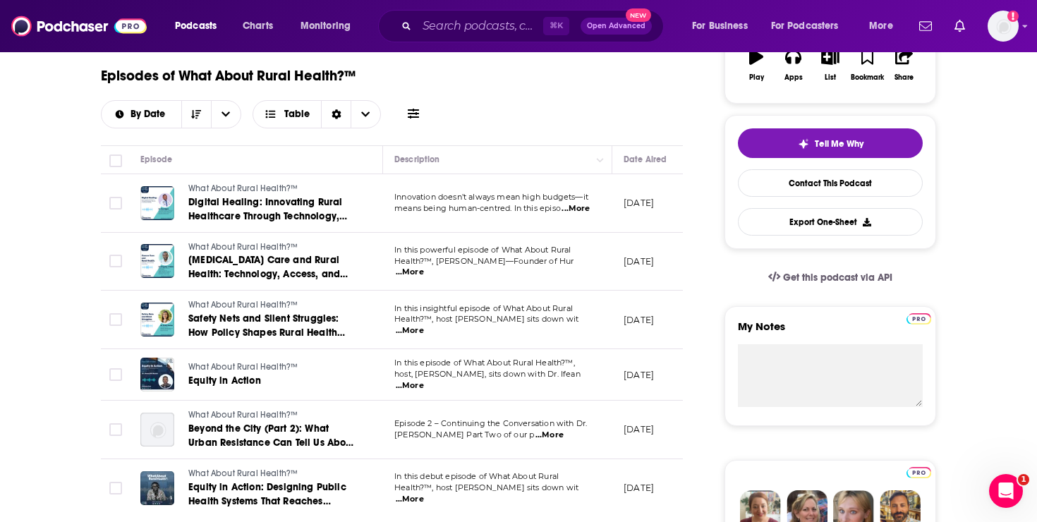
click at [571, 106] on div "Episodes of What About Rural Health?™ By Date Table" at bounding box center [392, 93] width 582 height 71
click at [581, 273] on td "In this powerful episode of What About Rural Health?™, Kingsley Ndoh—Founder of…" at bounding box center [497, 262] width 229 height 59
click at [424, 270] on span "...More" at bounding box center [410, 272] width 28 height 11
click at [424, 325] on span "...More" at bounding box center [410, 330] width 28 height 11
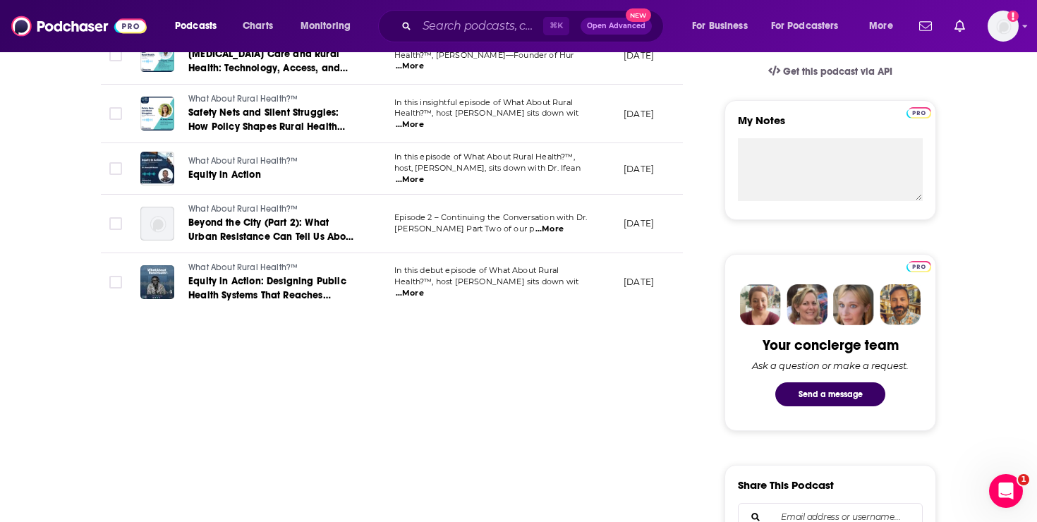
scroll to position [0, 0]
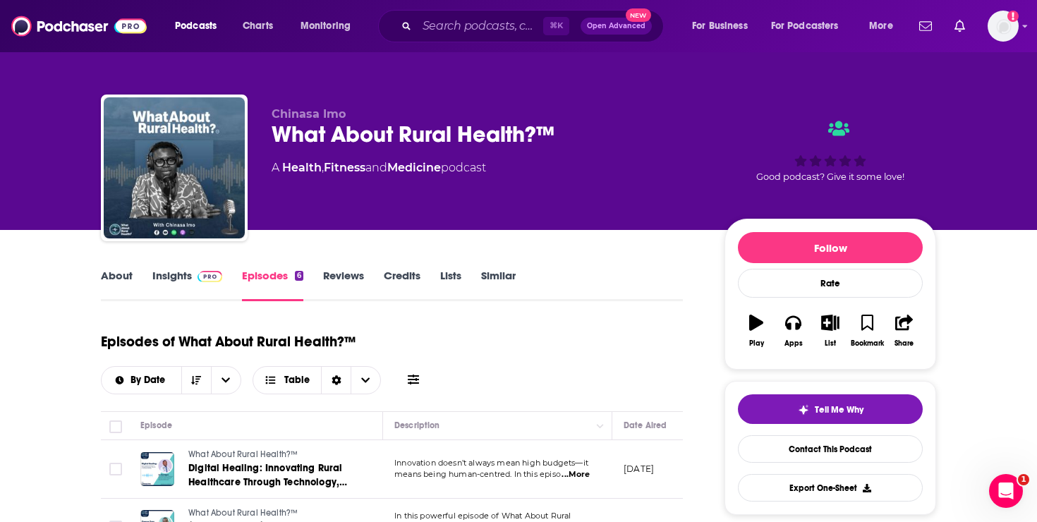
click at [123, 267] on div "About Insights Episodes 6 Reviews Credits Lists Similar" at bounding box center [392, 284] width 582 height 35
click at [123, 277] on link "About" at bounding box center [117, 285] width 32 height 32
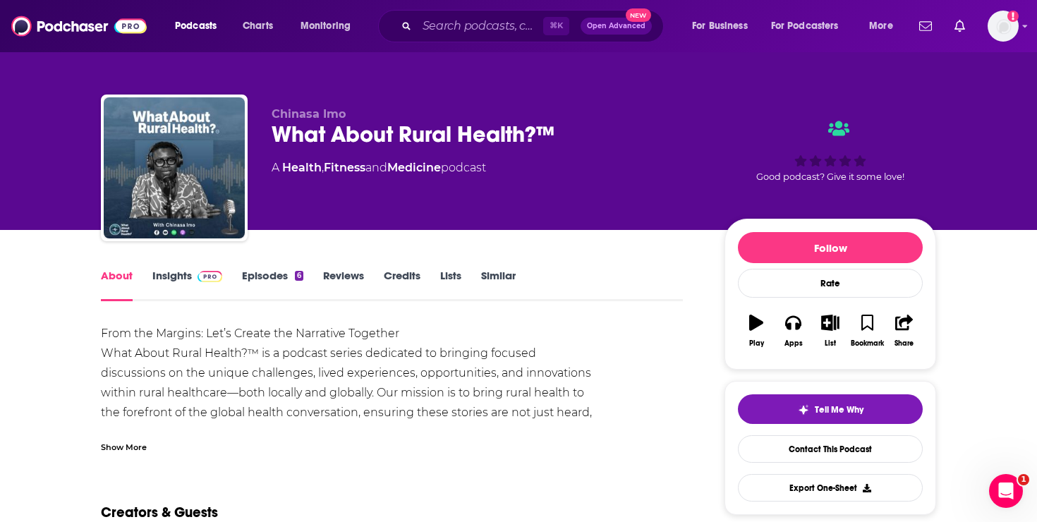
click at [187, 279] on link "Insights" at bounding box center [187, 285] width 70 height 32
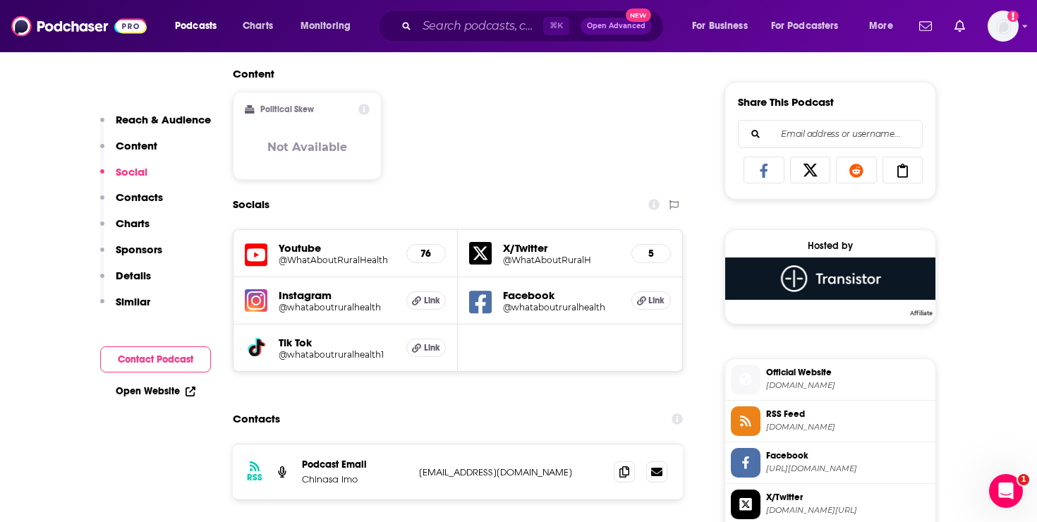
scroll to position [857, 0]
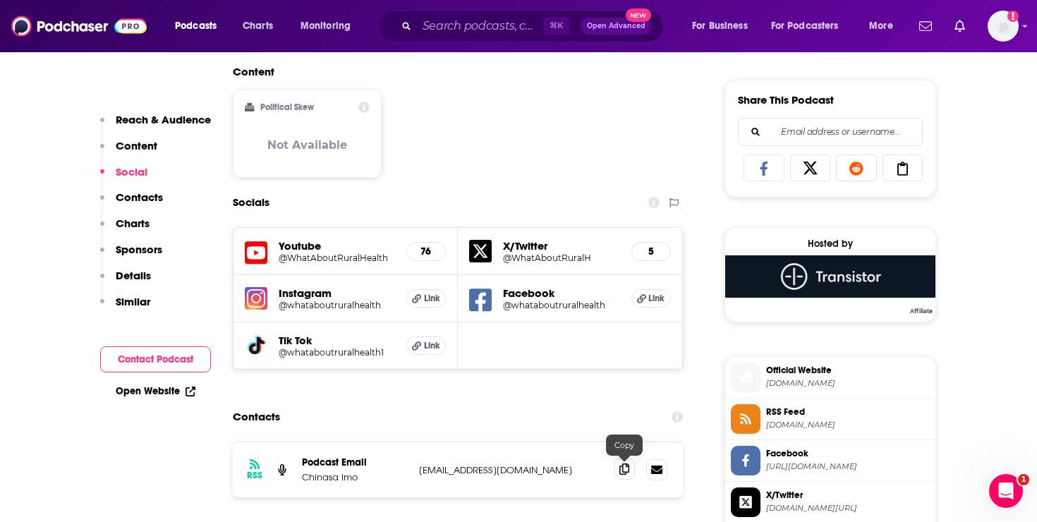
click at [629, 474] on icon at bounding box center [624, 468] width 10 height 11
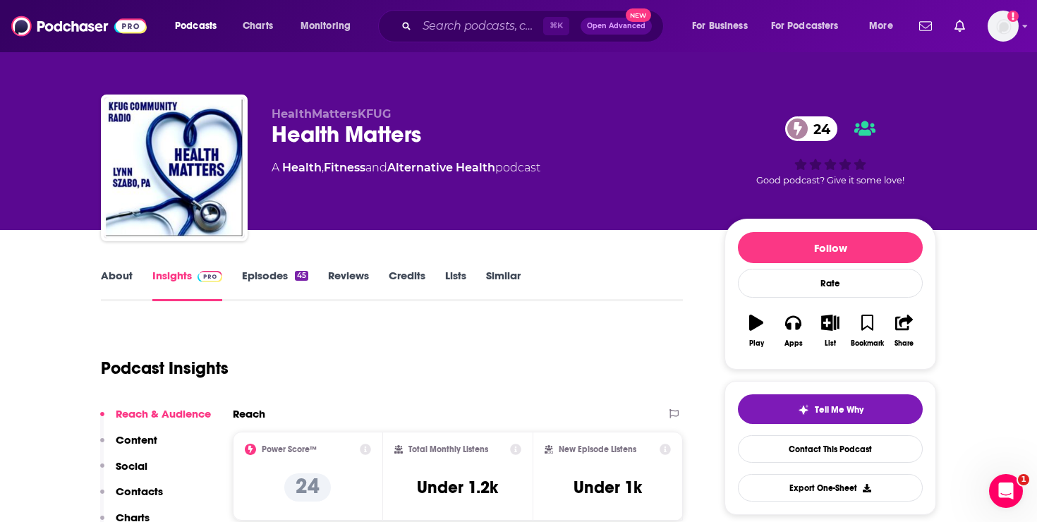
click at [254, 281] on link "Episodes 45" at bounding box center [275, 285] width 66 height 32
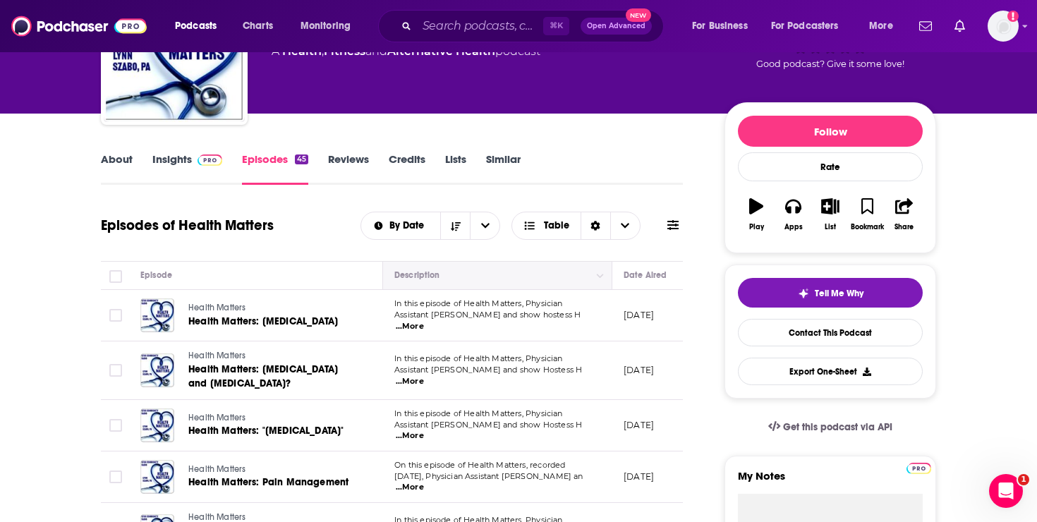
scroll to position [118, 0]
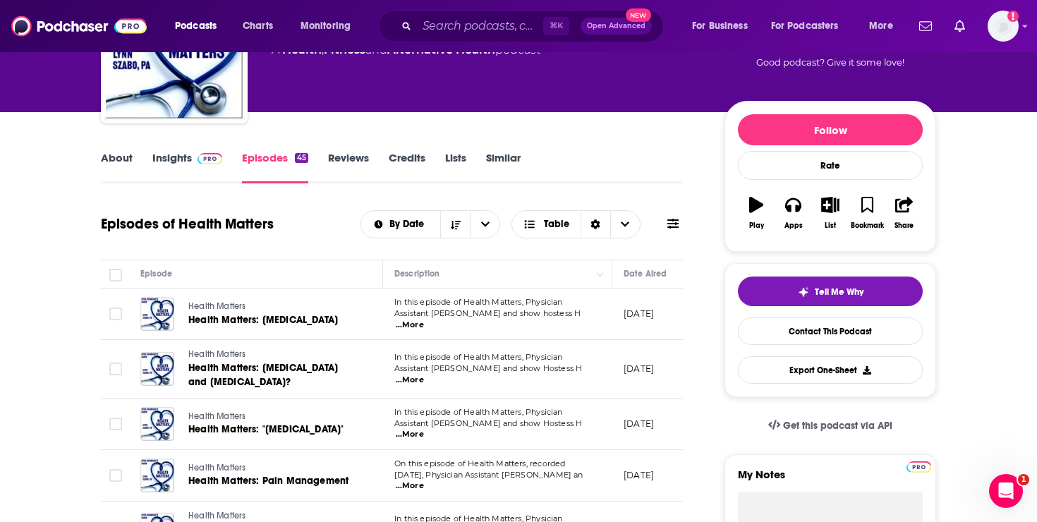
click at [424, 320] on span "...More" at bounding box center [410, 325] width 28 height 11
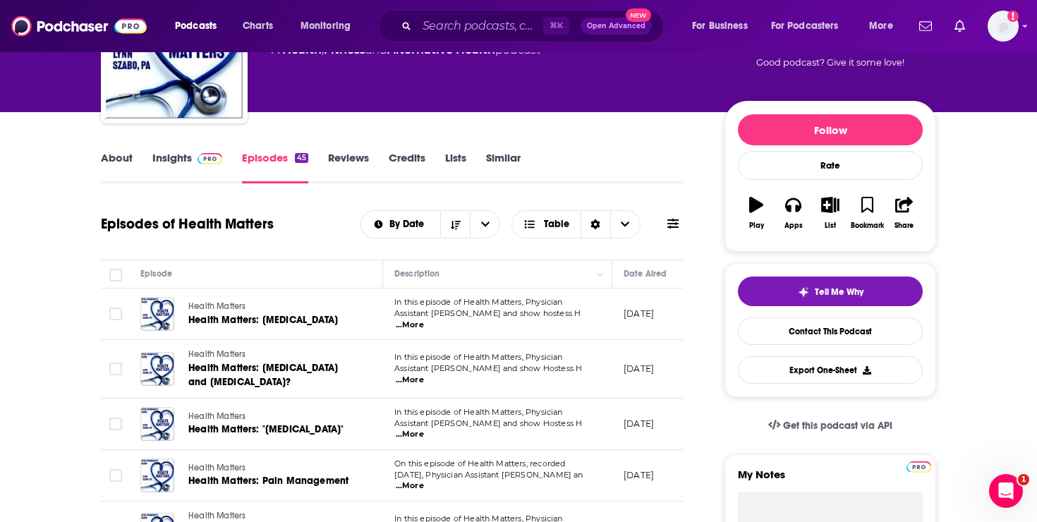
click at [424, 375] on span "...More" at bounding box center [410, 380] width 28 height 11
click at [652, 176] on div "About Insights Episodes 45 Reviews Credits Lists Similar" at bounding box center [392, 166] width 582 height 35
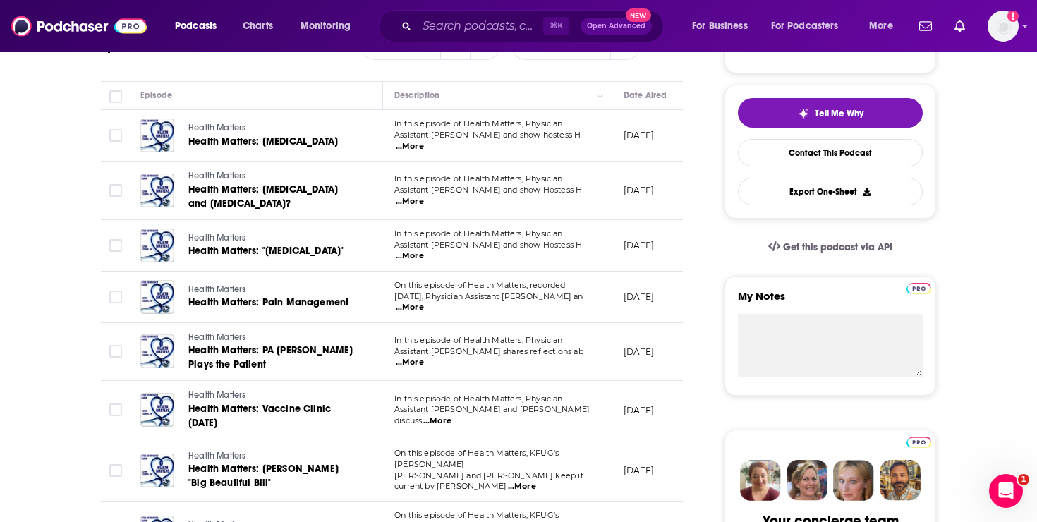
scroll to position [300, 0]
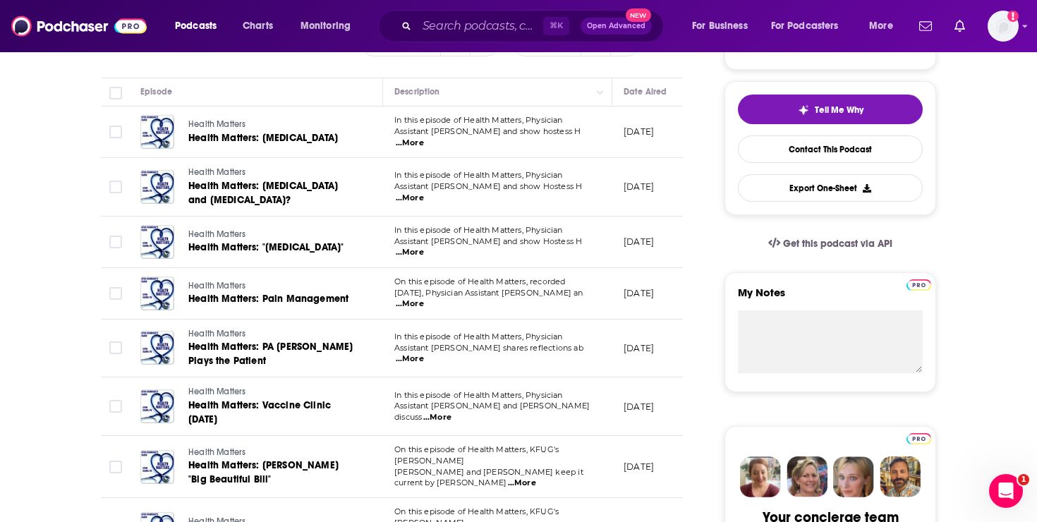
click at [424, 355] on span "...More" at bounding box center [410, 358] width 28 height 11
click at [536, 478] on span "...More" at bounding box center [522, 483] width 28 height 11
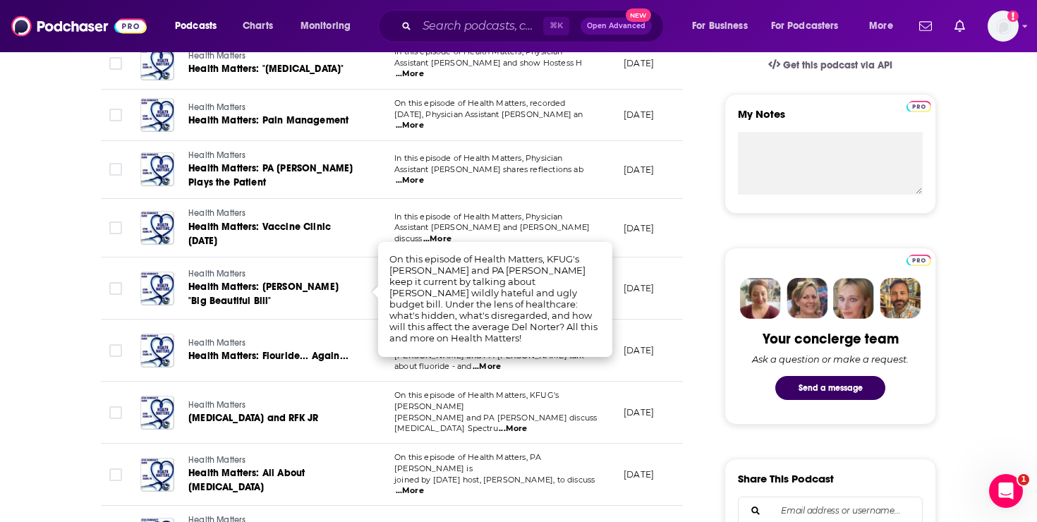
scroll to position [482, 0]
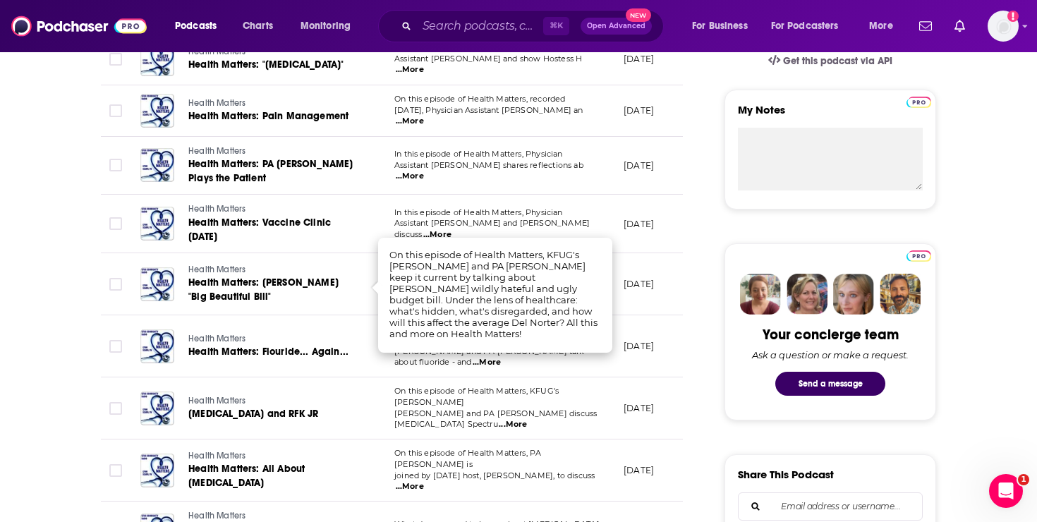
click at [580, 410] on td "On this episode of Health Matters, KFUG's Paul Critz and PA Lynn discuss Autism…" at bounding box center [497, 408] width 229 height 62
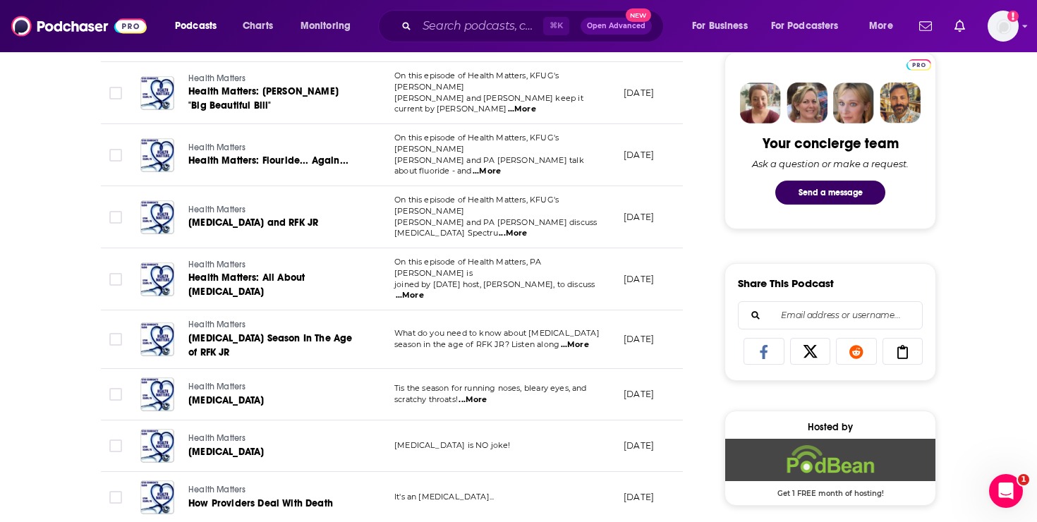
scroll to position [0, 0]
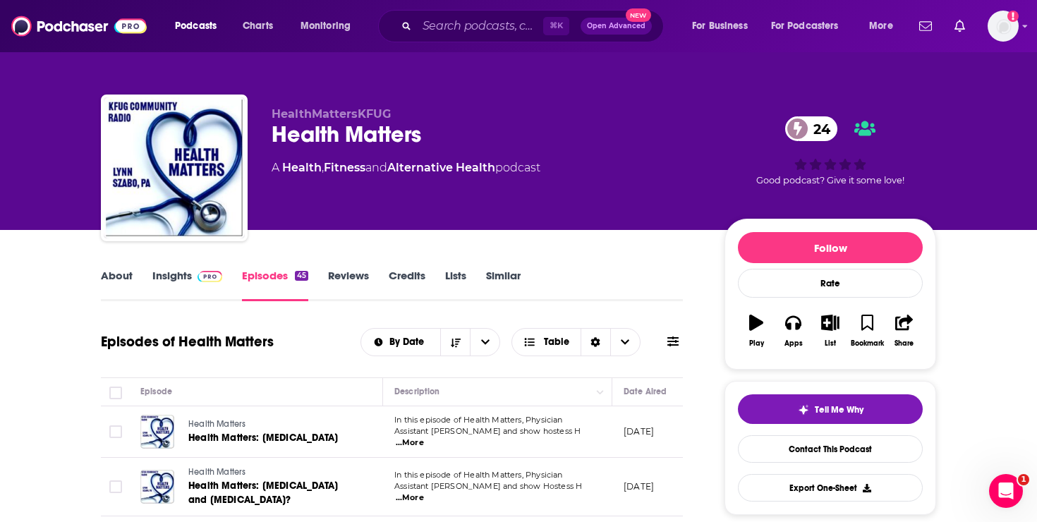
click at [114, 278] on link "About" at bounding box center [117, 285] width 32 height 32
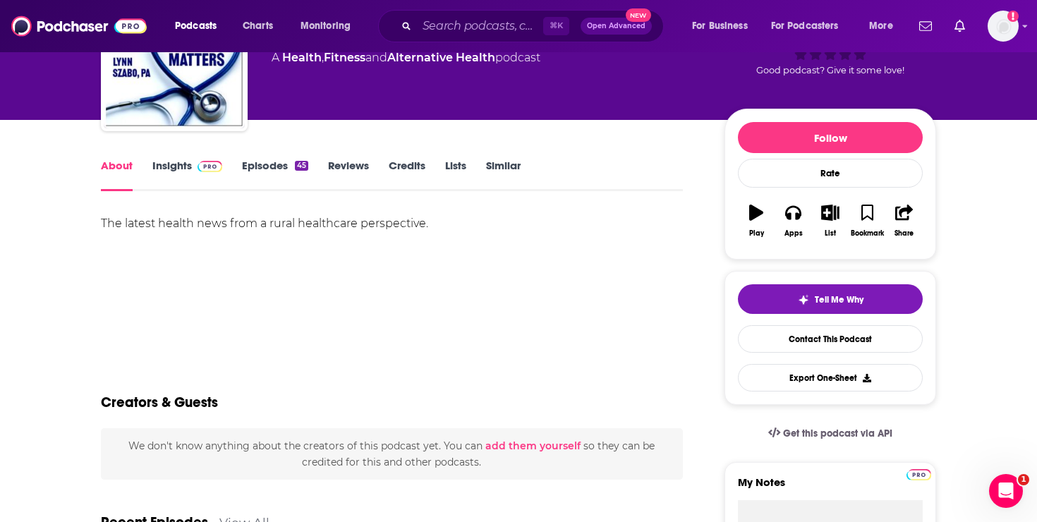
scroll to position [109, 0]
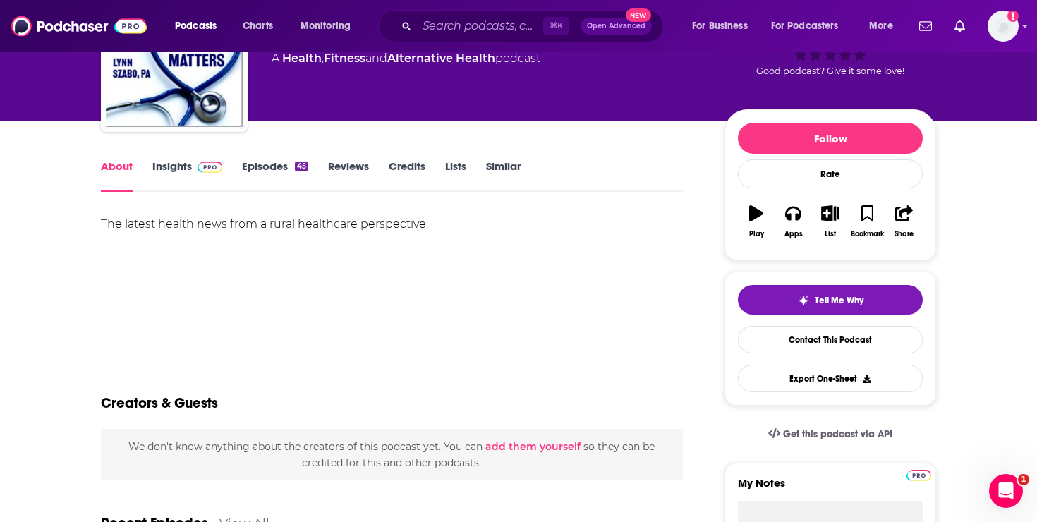
click at [555, 218] on div "The latest health news from a rural healthcare perspective." at bounding box center [392, 224] width 582 height 20
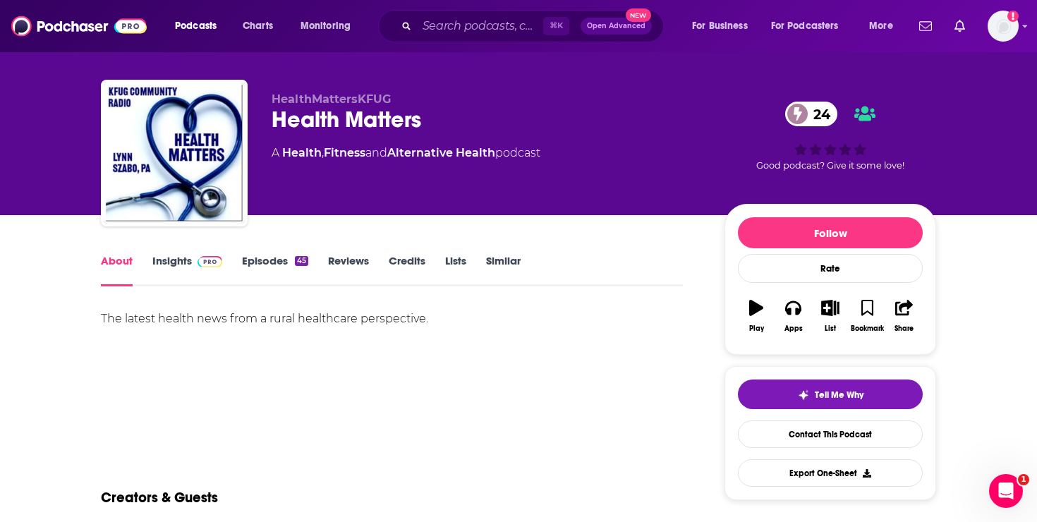
scroll to position [0, 0]
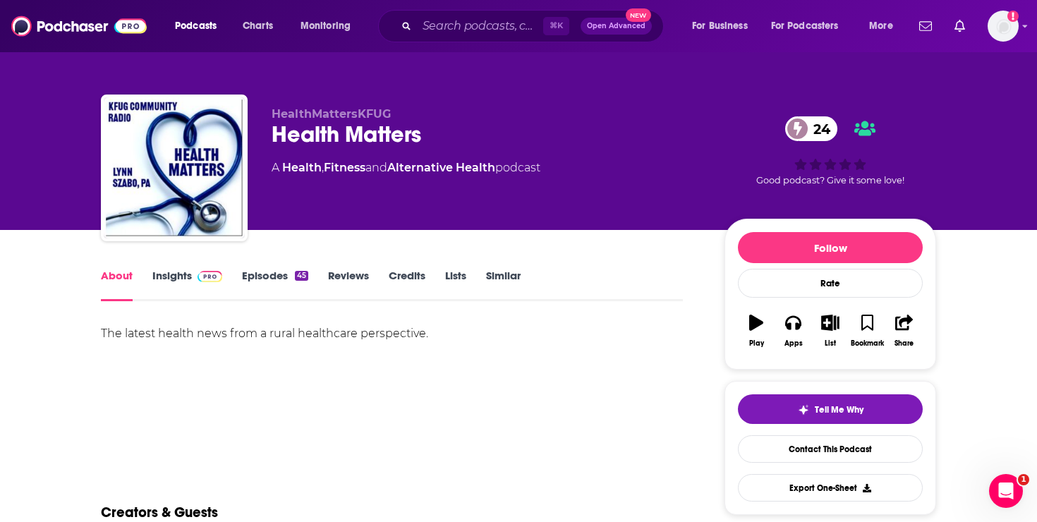
click at [169, 278] on link "Insights" at bounding box center [187, 285] width 70 height 32
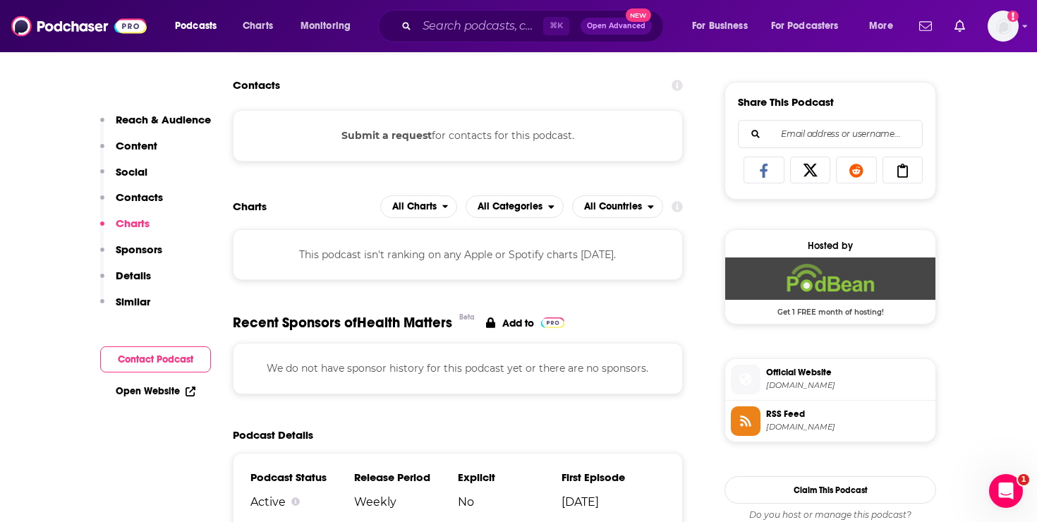
scroll to position [646, 0]
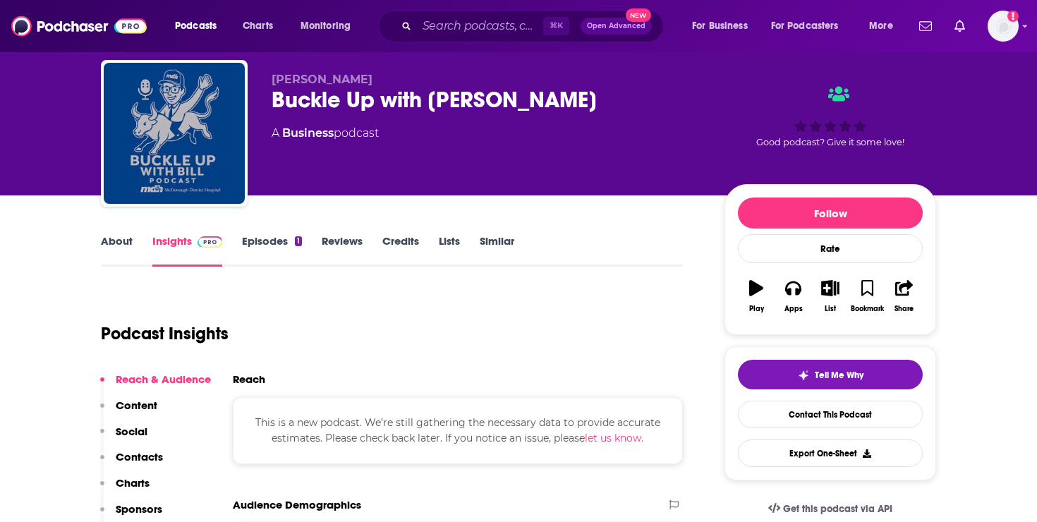
scroll to position [37, 0]
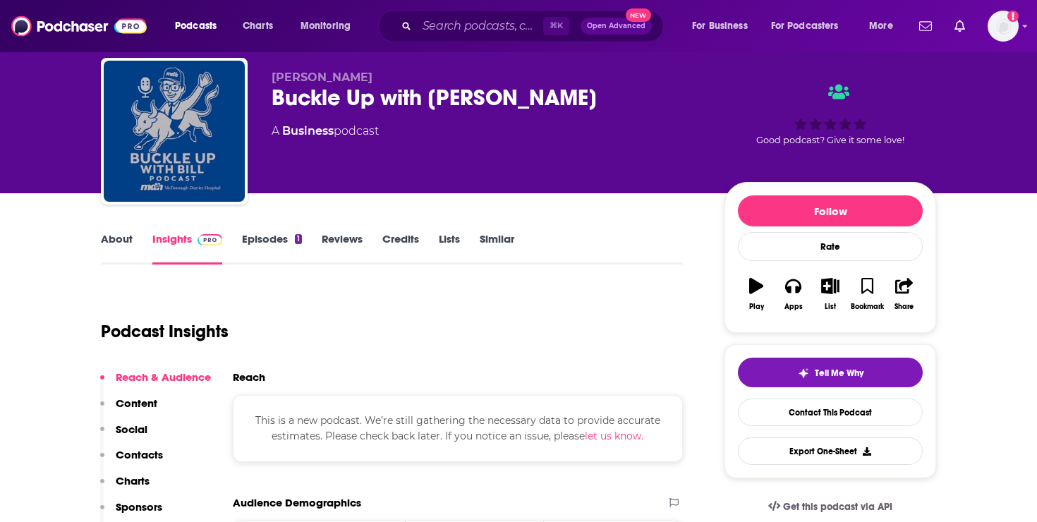
click at [109, 235] on link "About" at bounding box center [117, 248] width 32 height 32
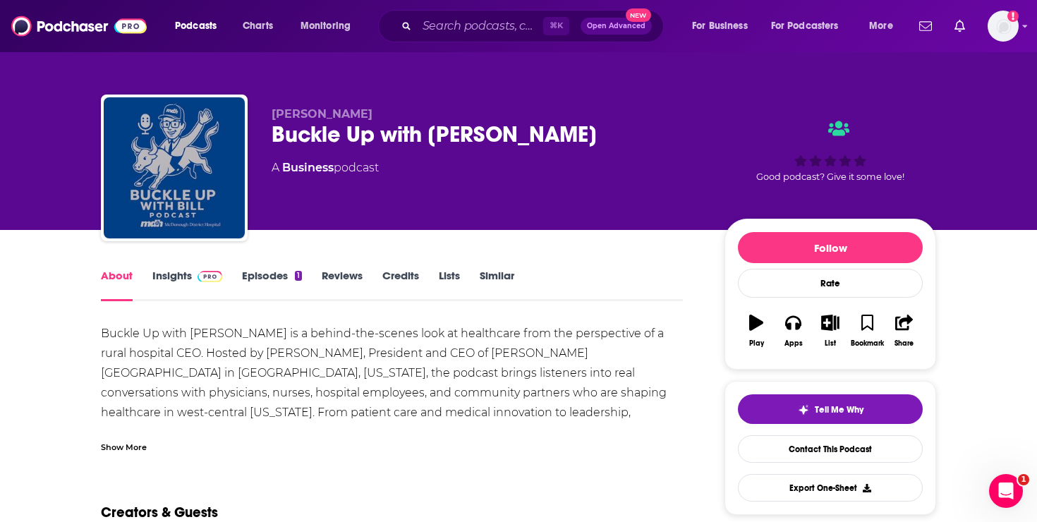
click at [195, 274] on span at bounding box center [207, 275] width 30 height 13
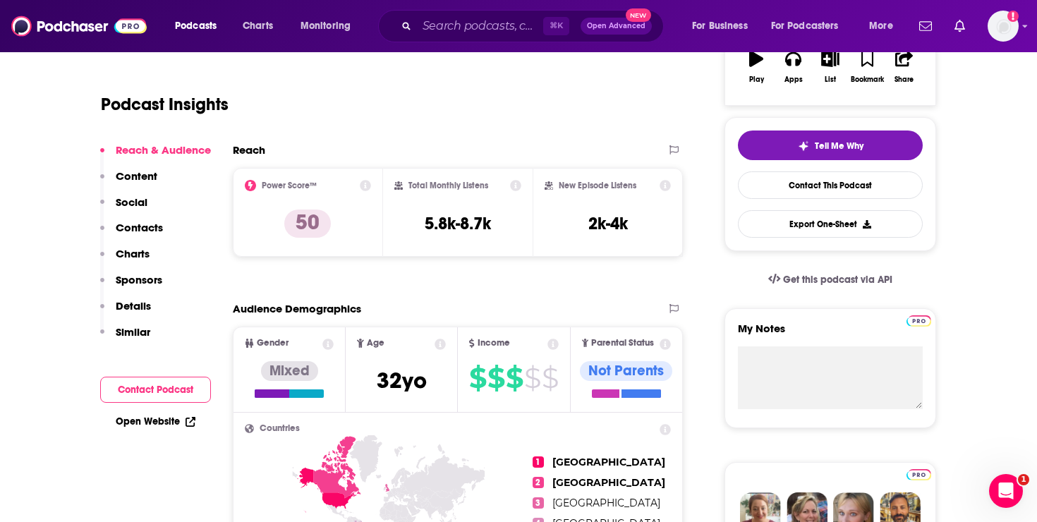
scroll to position [43, 0]
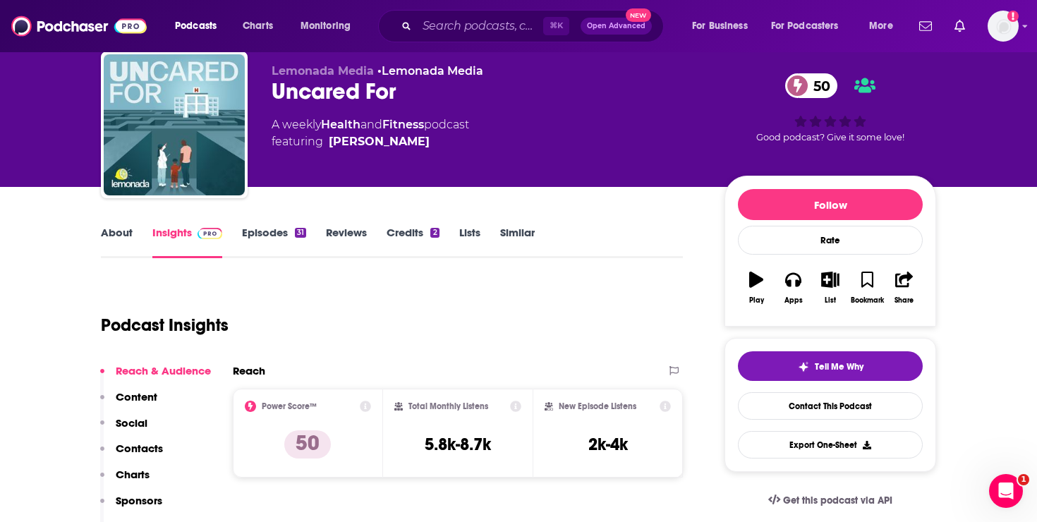
click at [131, 228] on link "About" at bounding box center [117, 242] width 32 height 32
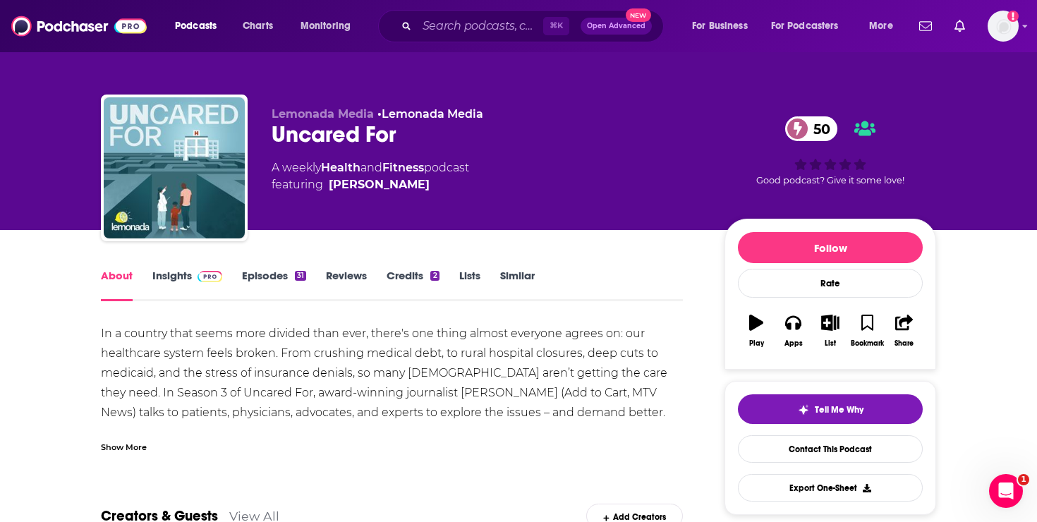
click at [252, 277] on link "Episodes 31" at bounding box center [274, 285] width 64 height 32
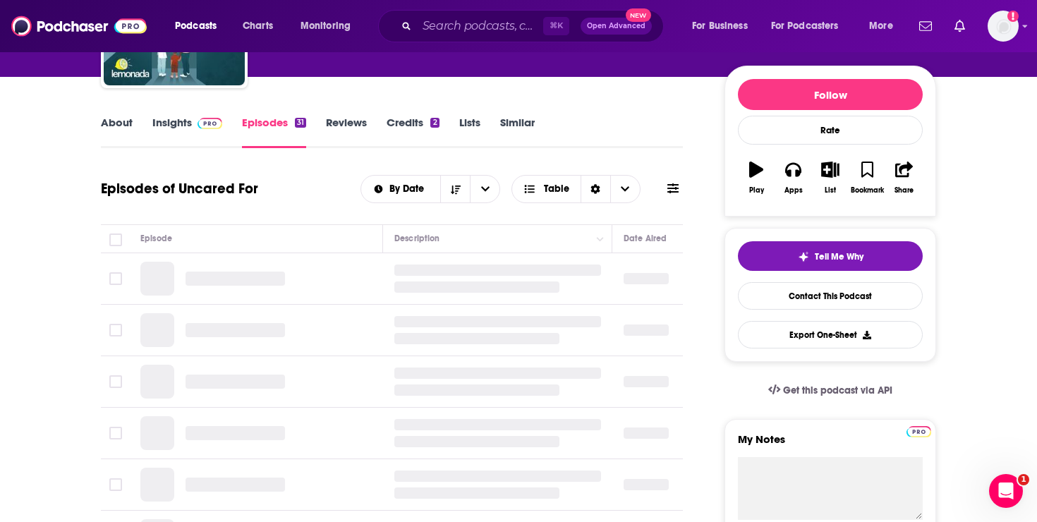
scroll to position [158, 0]
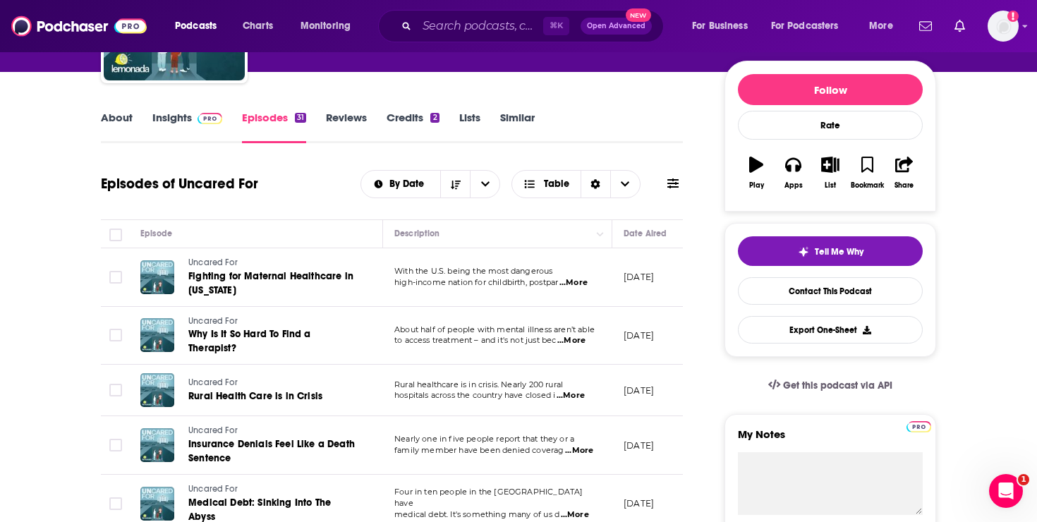
click at [573, 281] on span "...More" at bounding box center [573, 282] width 28 height 11
click at [579, 340] on span "...More" at bounding box center [571, 340] width 28 height 11
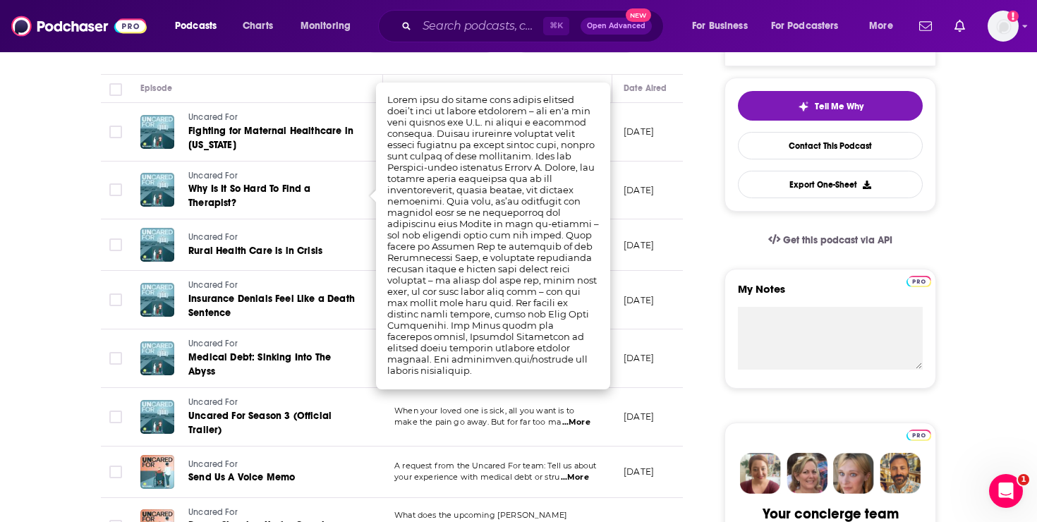
scroll to position [318, 0]
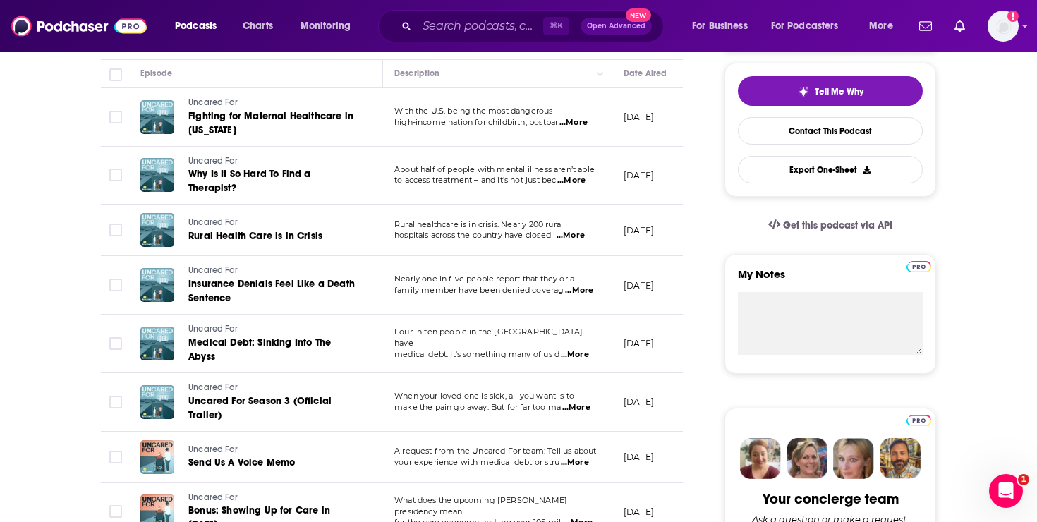
click at [580, 404] on span "...More" at bounding box center [576, 407] width 28 height 11
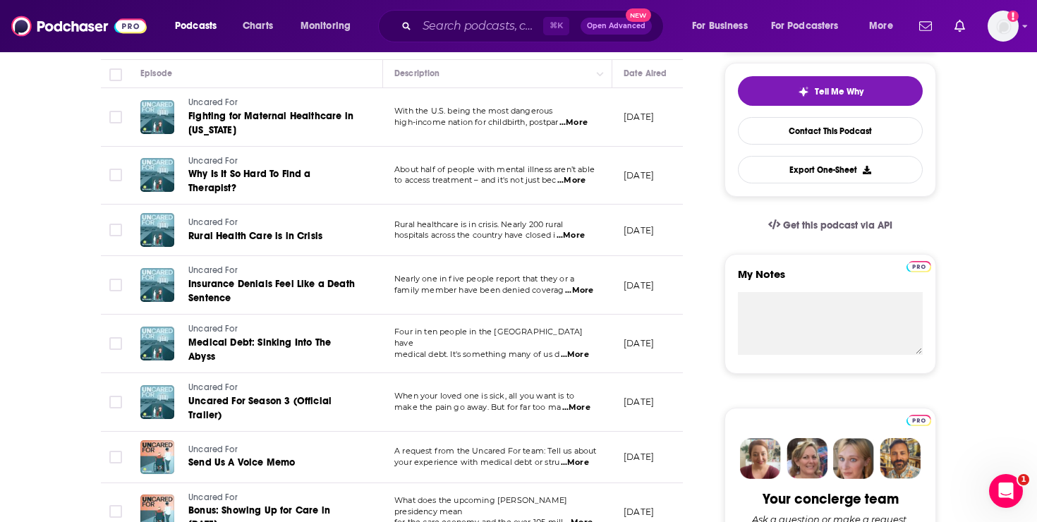
click at [584, 403] on span "...More" at bounding box center [576, 407] width 28 height 11
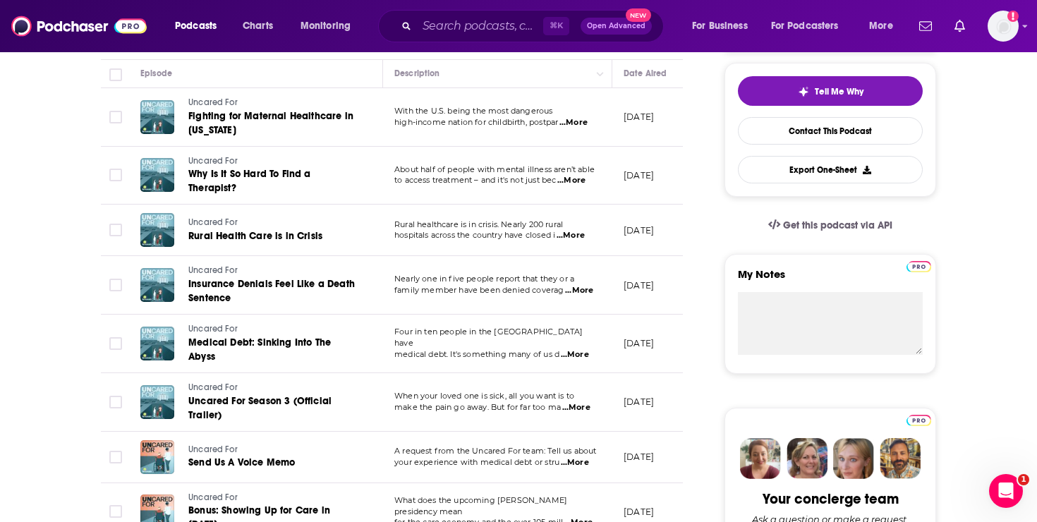
scroll to position [0, 0]
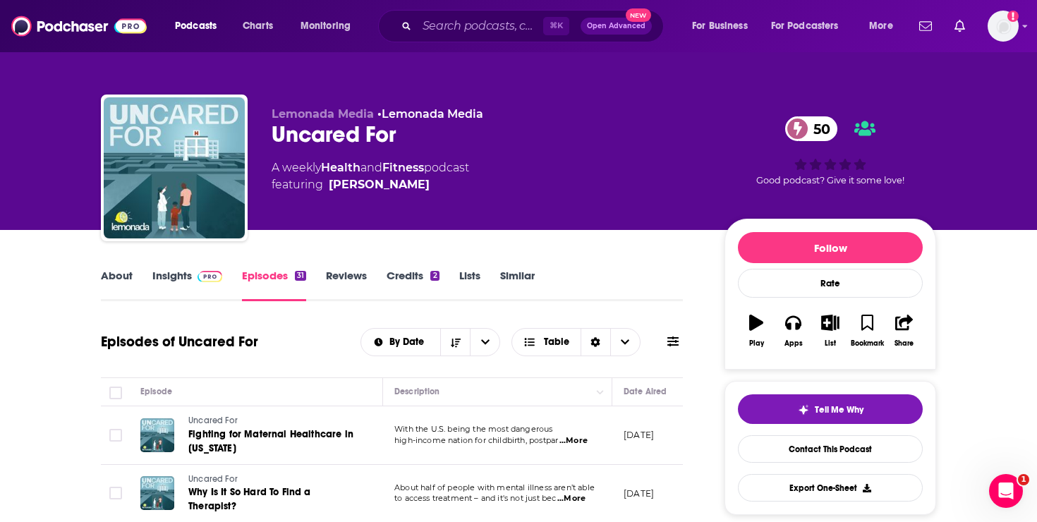
click at [192, 280] on span at bounding box center [207, 275] width 30 height 13
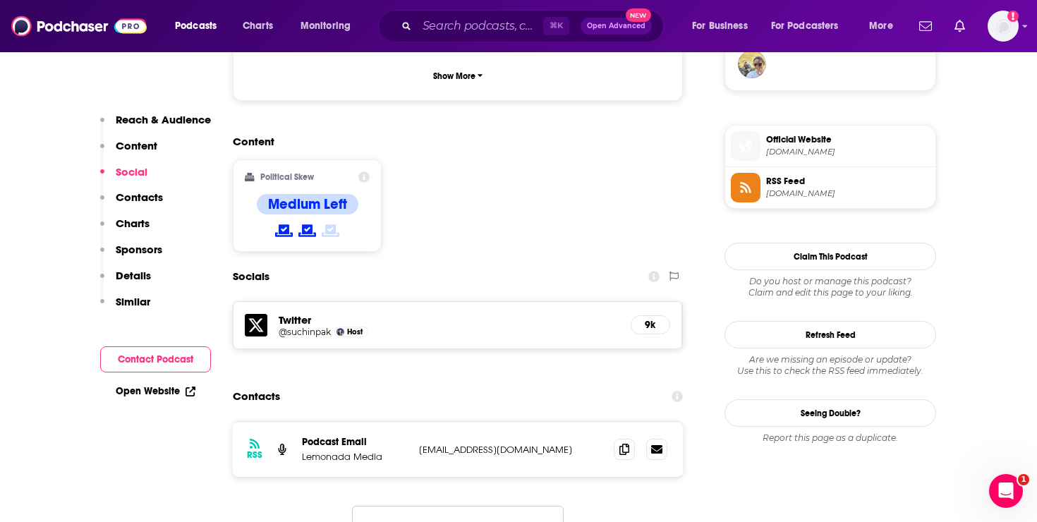
scroll to position [1091, 0]
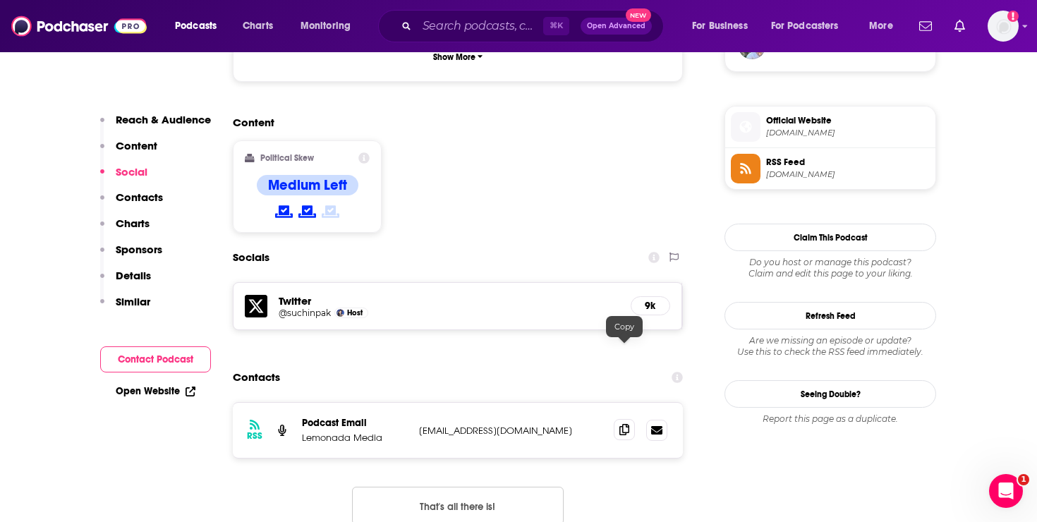
click at [623, 424] on icon at bounding box center [624, 429] width 10 height 11
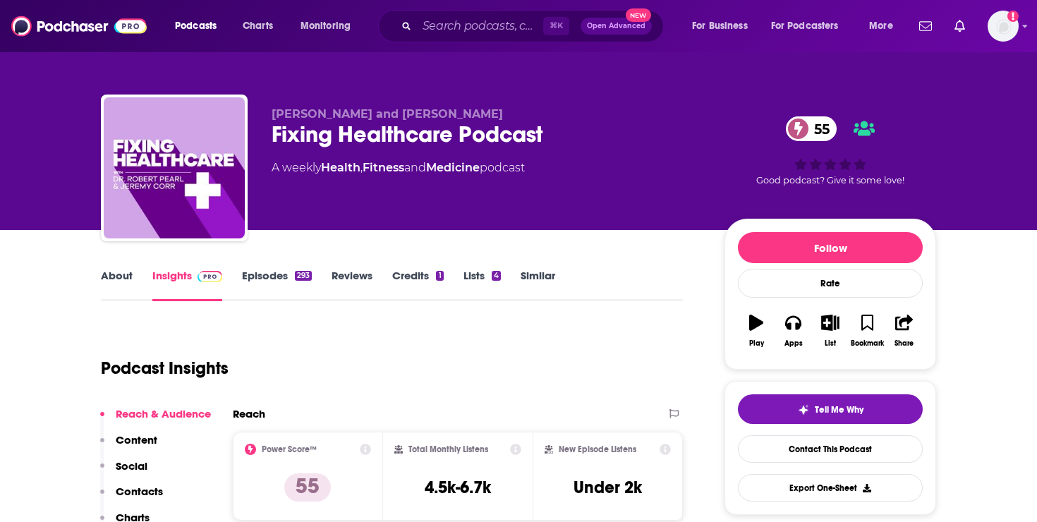
click at [269, 274] on link "Episodes 293" at bounding box center [277, 285] width 70 height 32
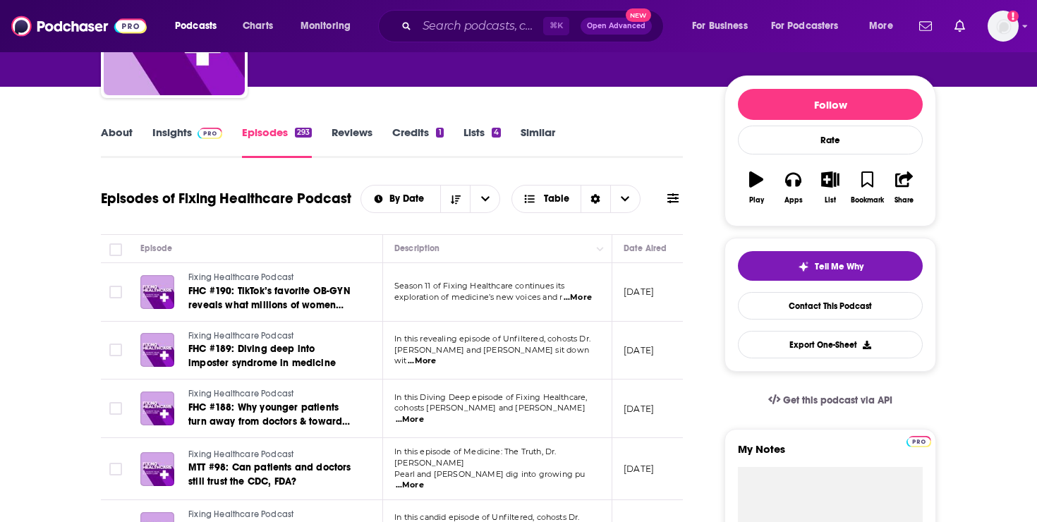
scroll to position [203, 0]
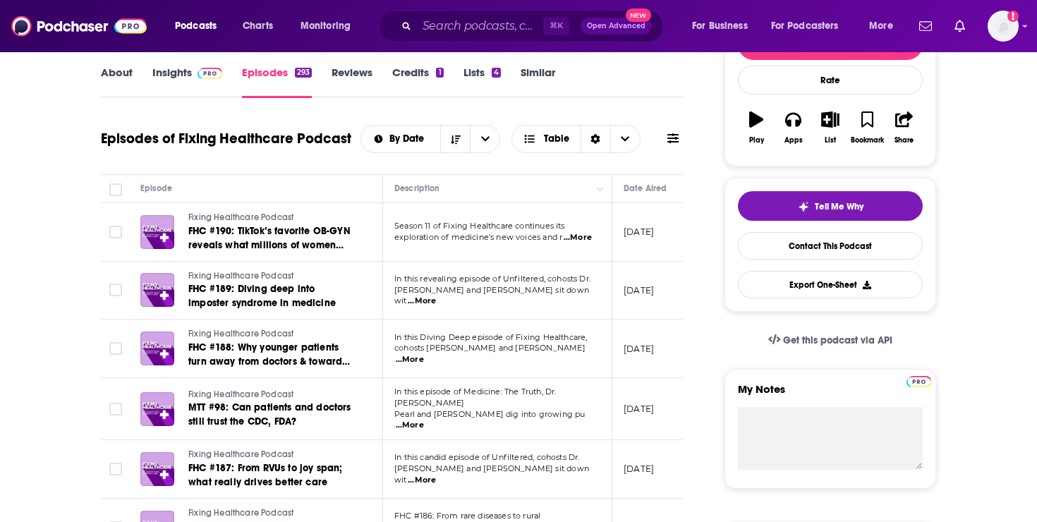
click at [578, 240] on span "...More" at bounding box center [578, 237] width 28 height 11
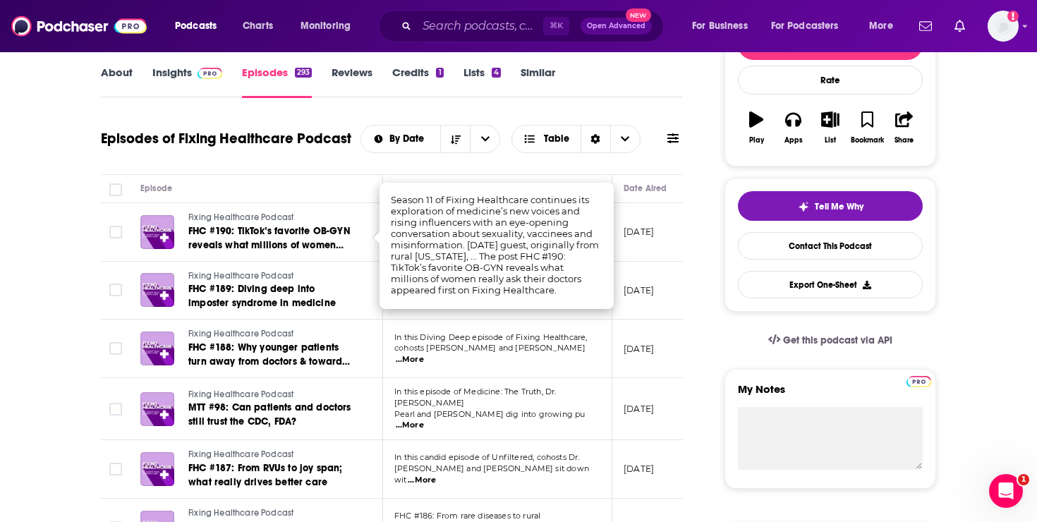
scroll to position [0, 0]
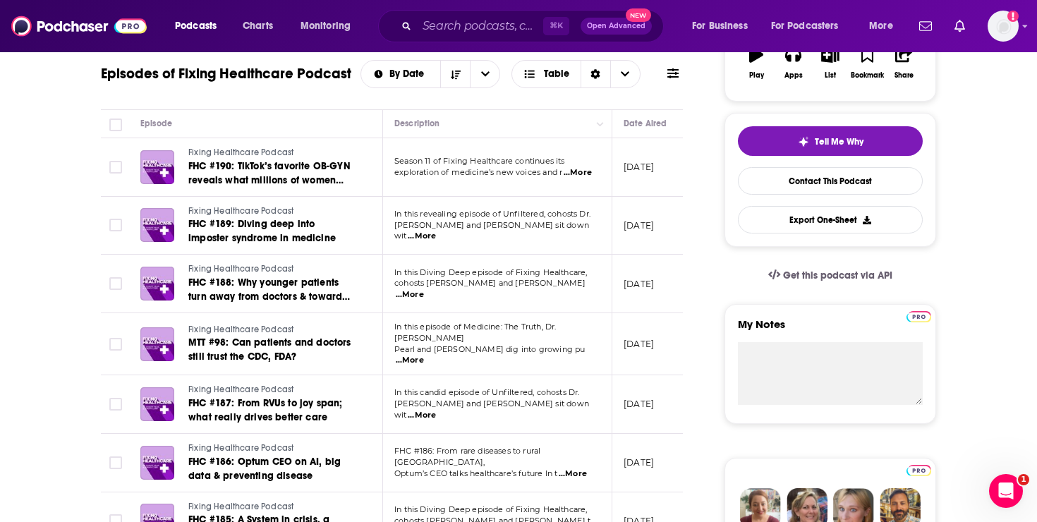
scroll to position [290, 0]
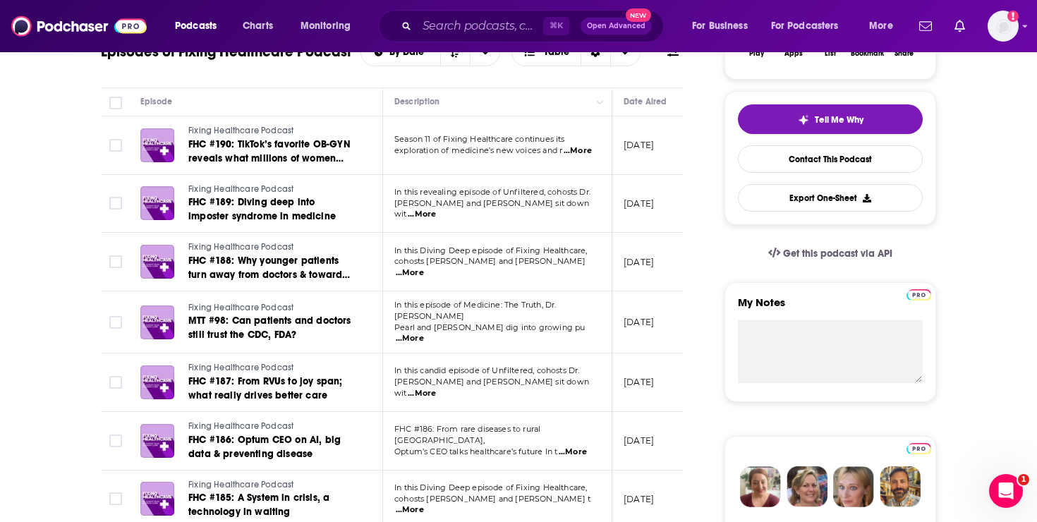
click at [424, 270] on span "...More" at bounding box center [410, 272] width 28 height 11
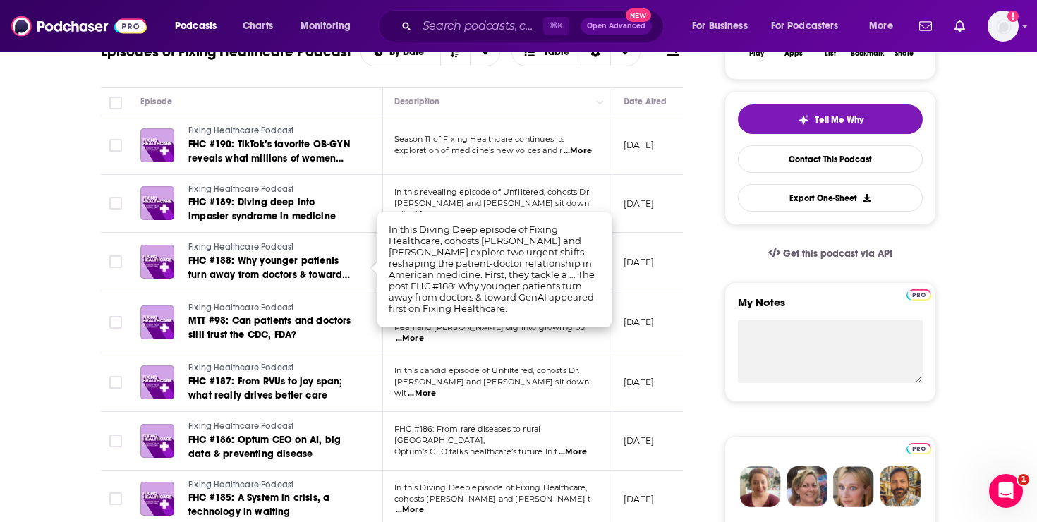
click at [436, 388] on span "...More" at bounding box center [422, 393] width 28 height 11
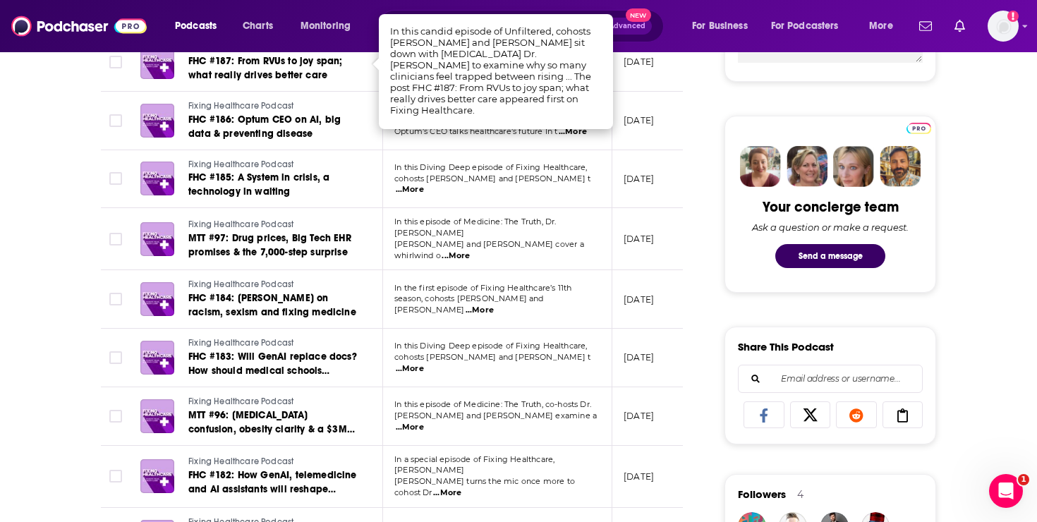
scroll to position [671, 0]
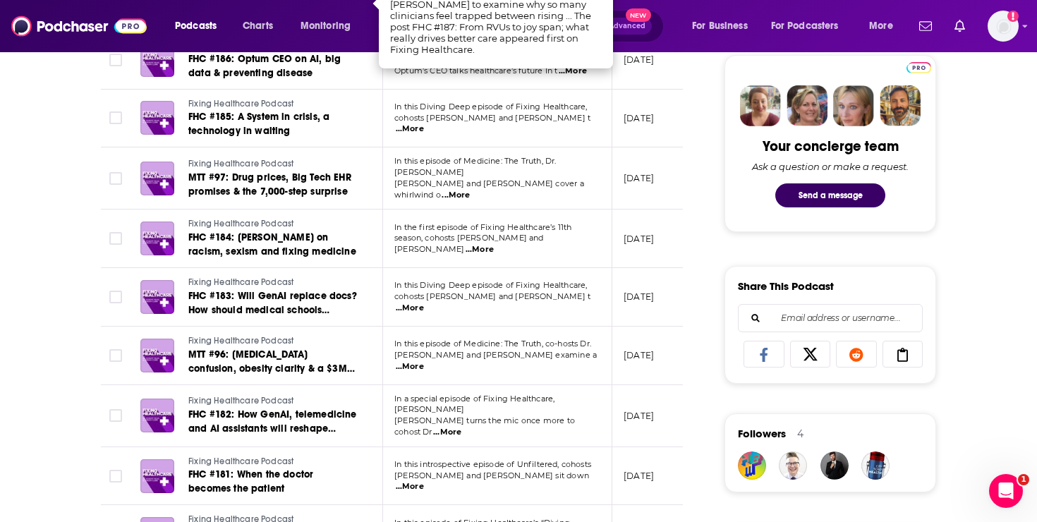
click at [424, 361] on span "...More" at bounding box center [410, 366] width 28 height 11
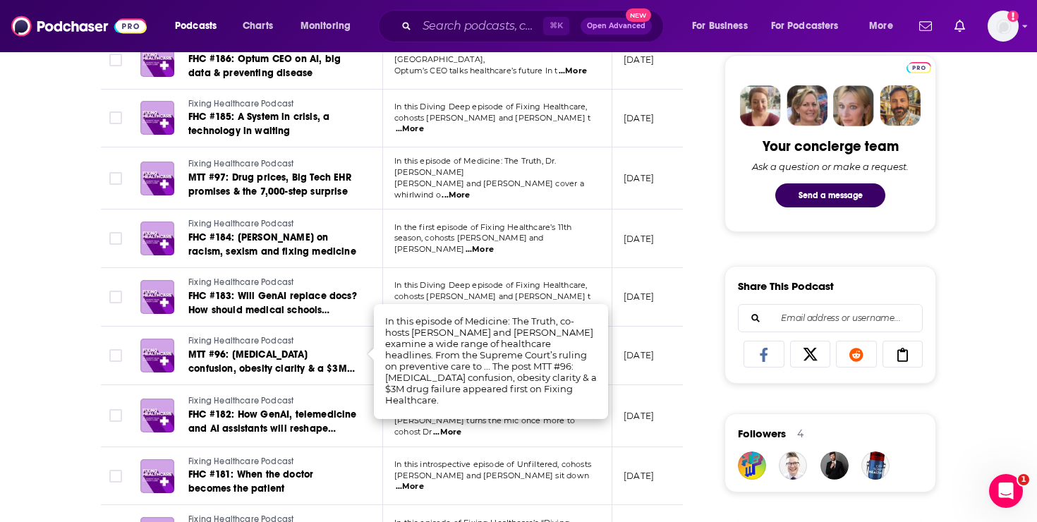
scroll to position [0, 0]
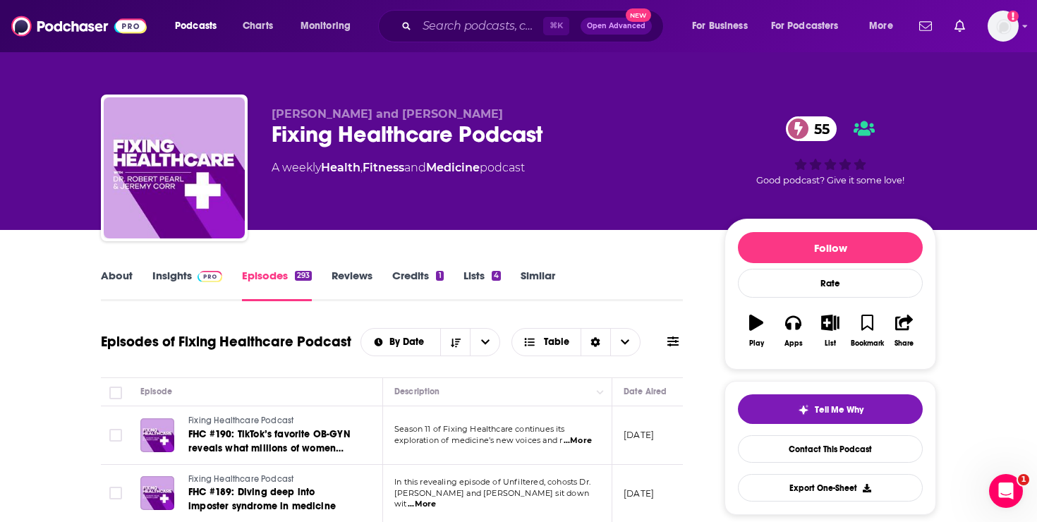
click at [172, 275] on link "Insights" at bounding box center [187, 285] width 70 height 32
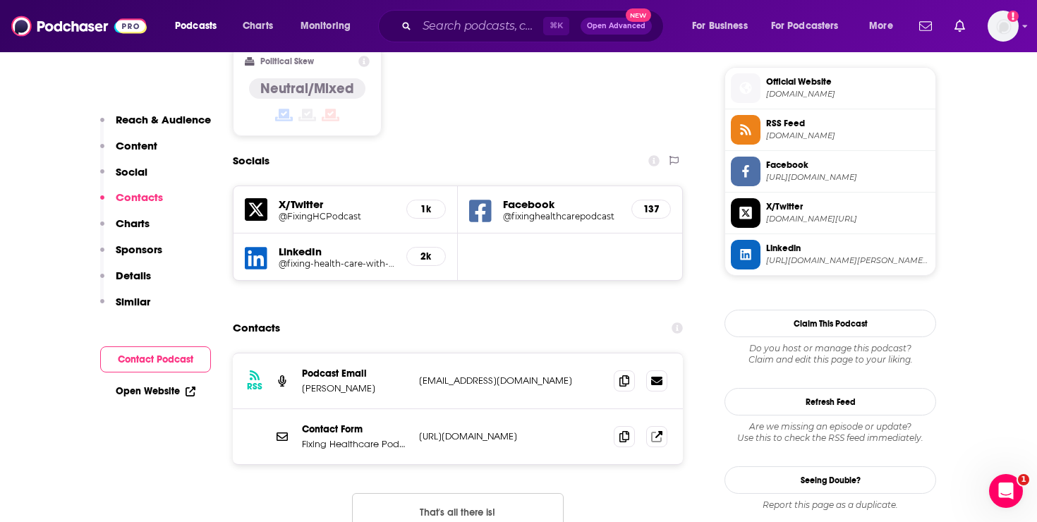
scroll to position [1131, 0]
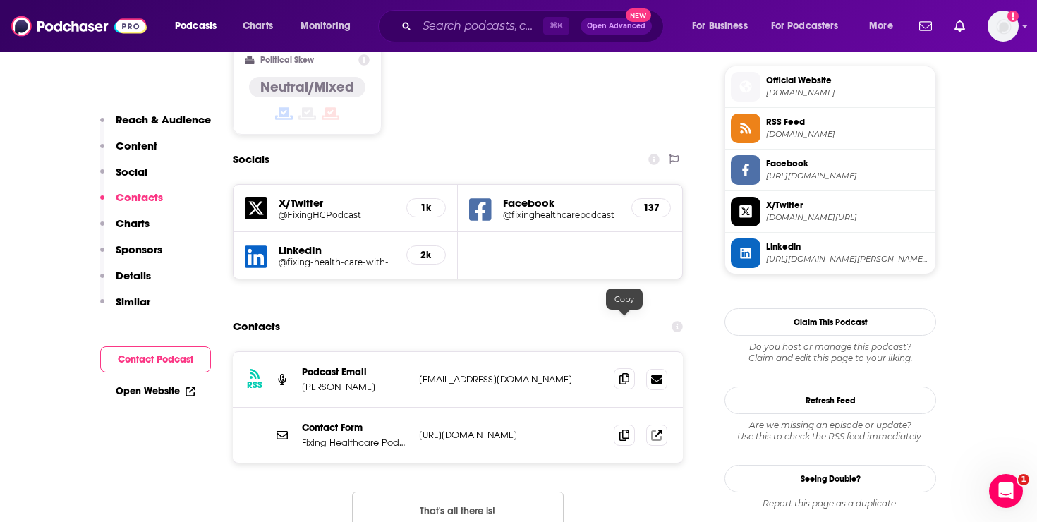
click at [626, 373] on icon at bounding box center [624, 378] width 10 height 11
click at [663, 424] on link at bounding box center [656, 434] width 21 height 21
